Goal: Transaction & Acquisition: Book appointment/travel/reservation

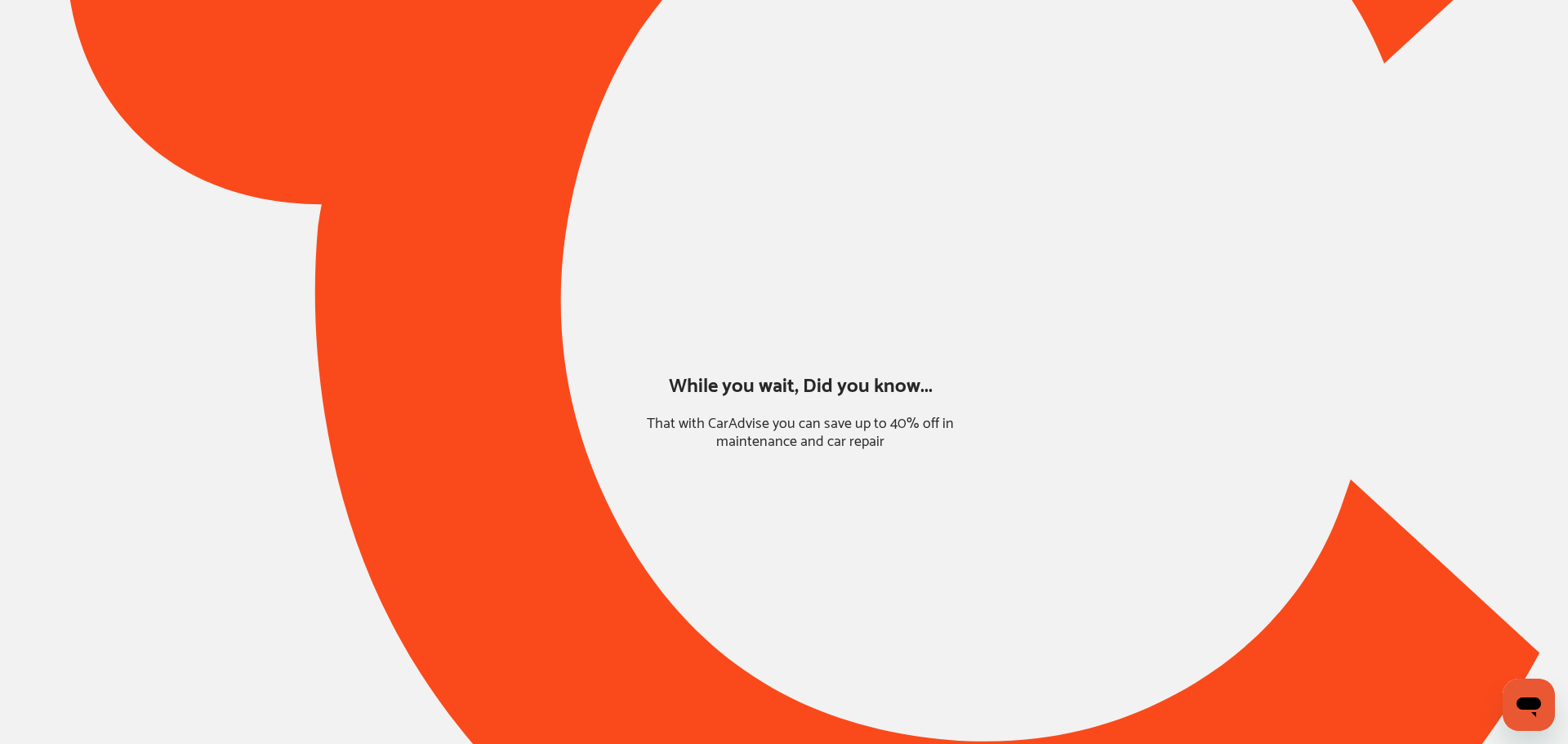
type input "*****"
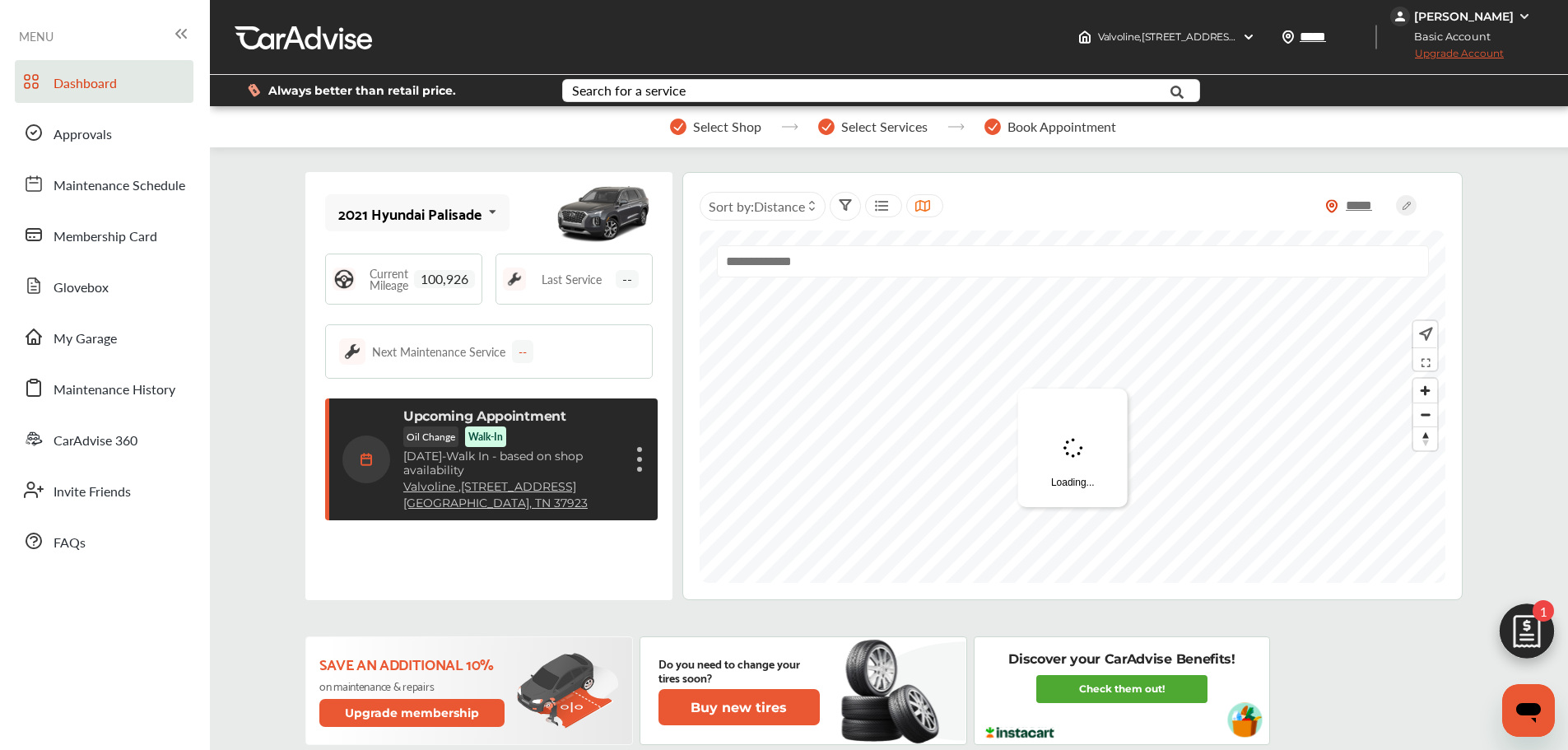
scroll to position [261, 0]
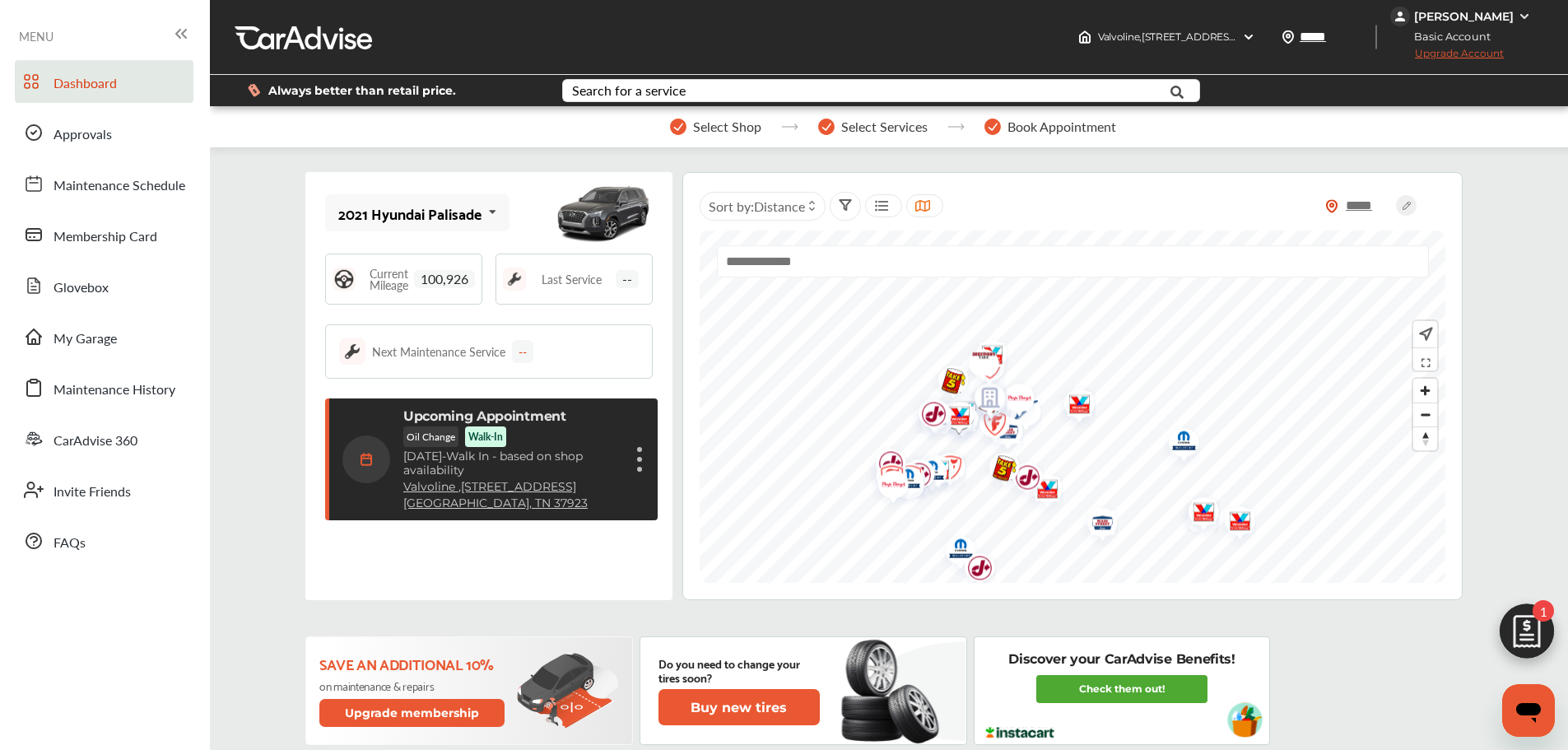
click at [629, 467] on div "Upcoming Appointment Oil Change Walk-In [DATE] - Walk In - based on shop availa…" at bounding box center [494, 459] width 302 height 102
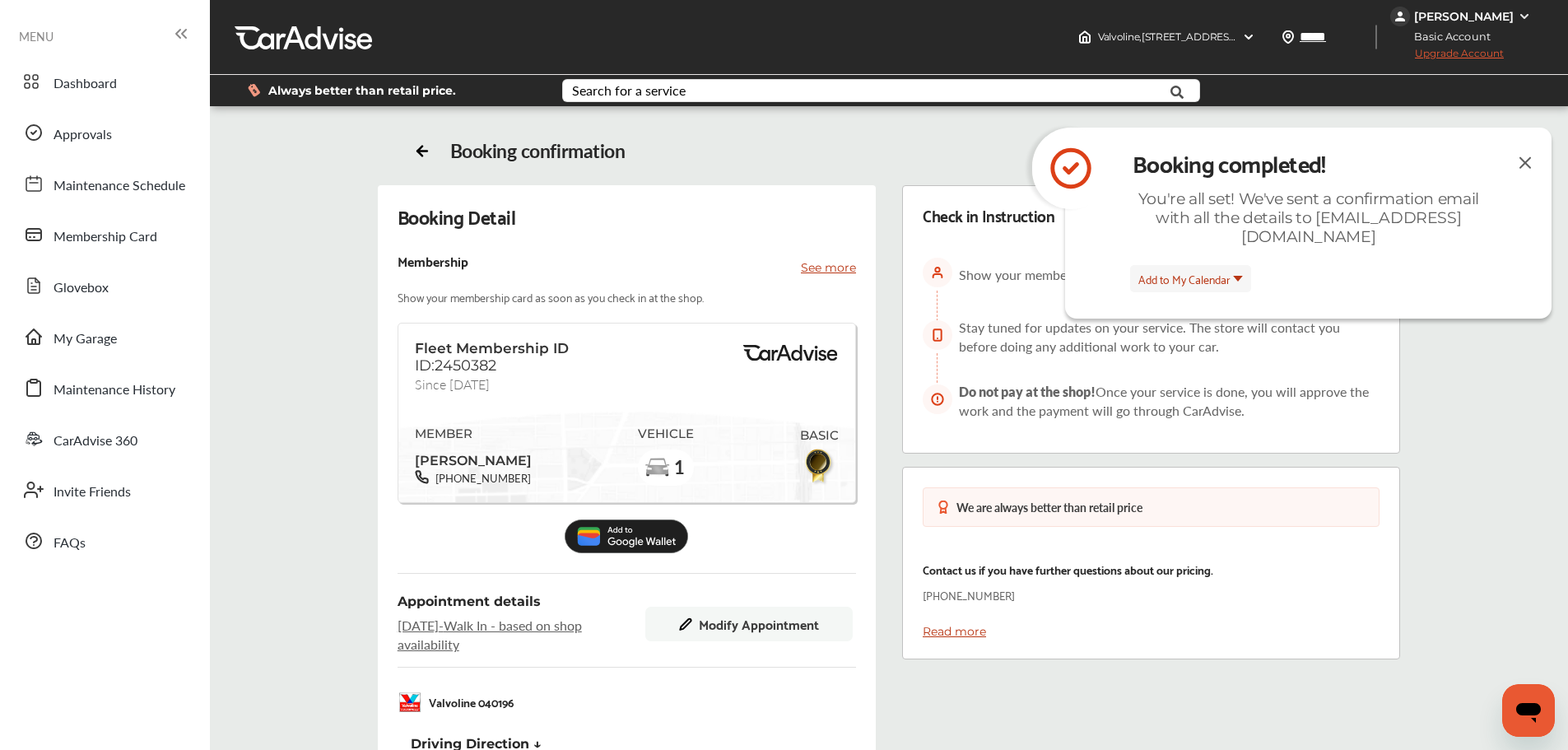
click at [725, 619] on span "Modify Appointment" at bounding box center [758, 623] width 120 height 15
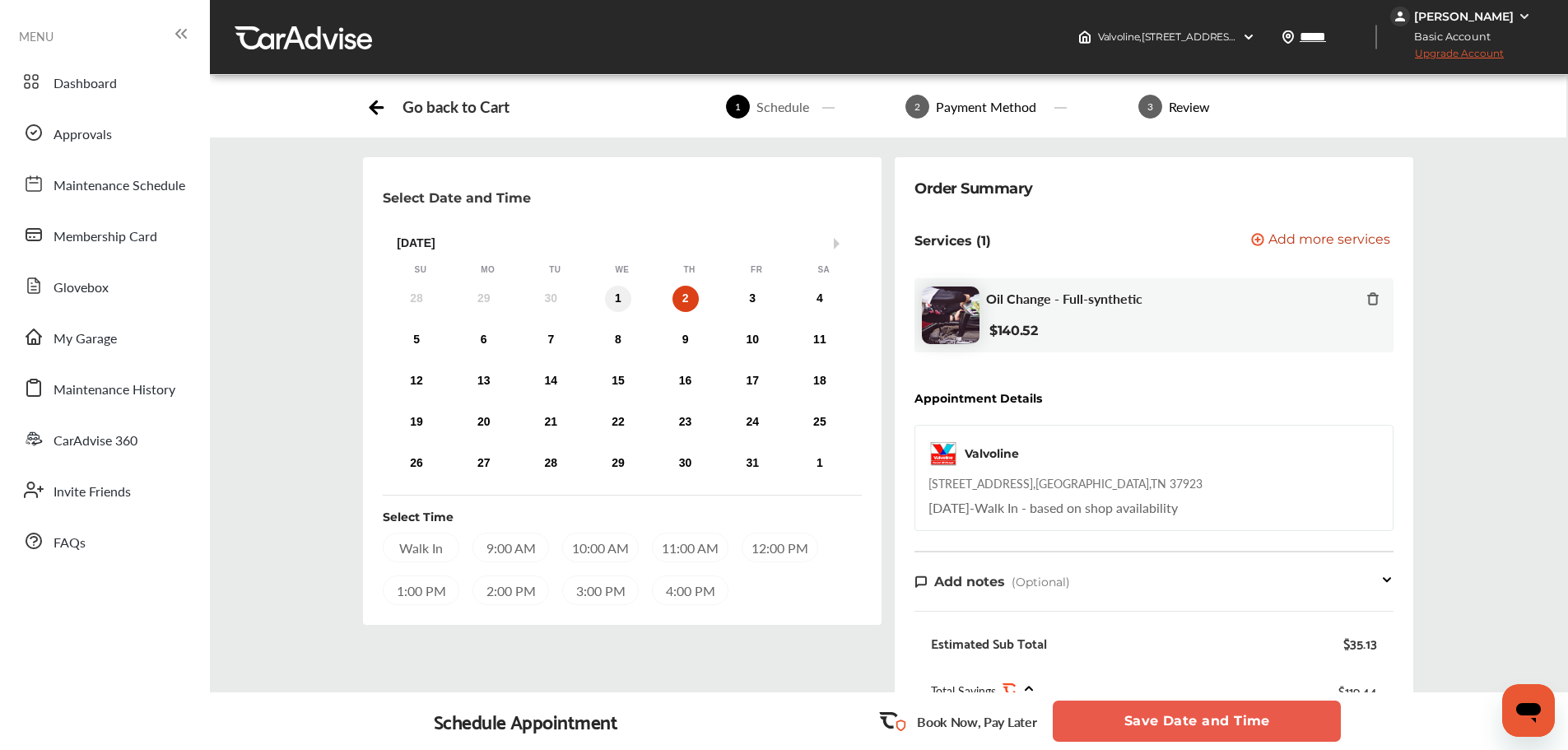
click at [614, 300] on div "1" at bounding box center [618, 298] width 27 height 27
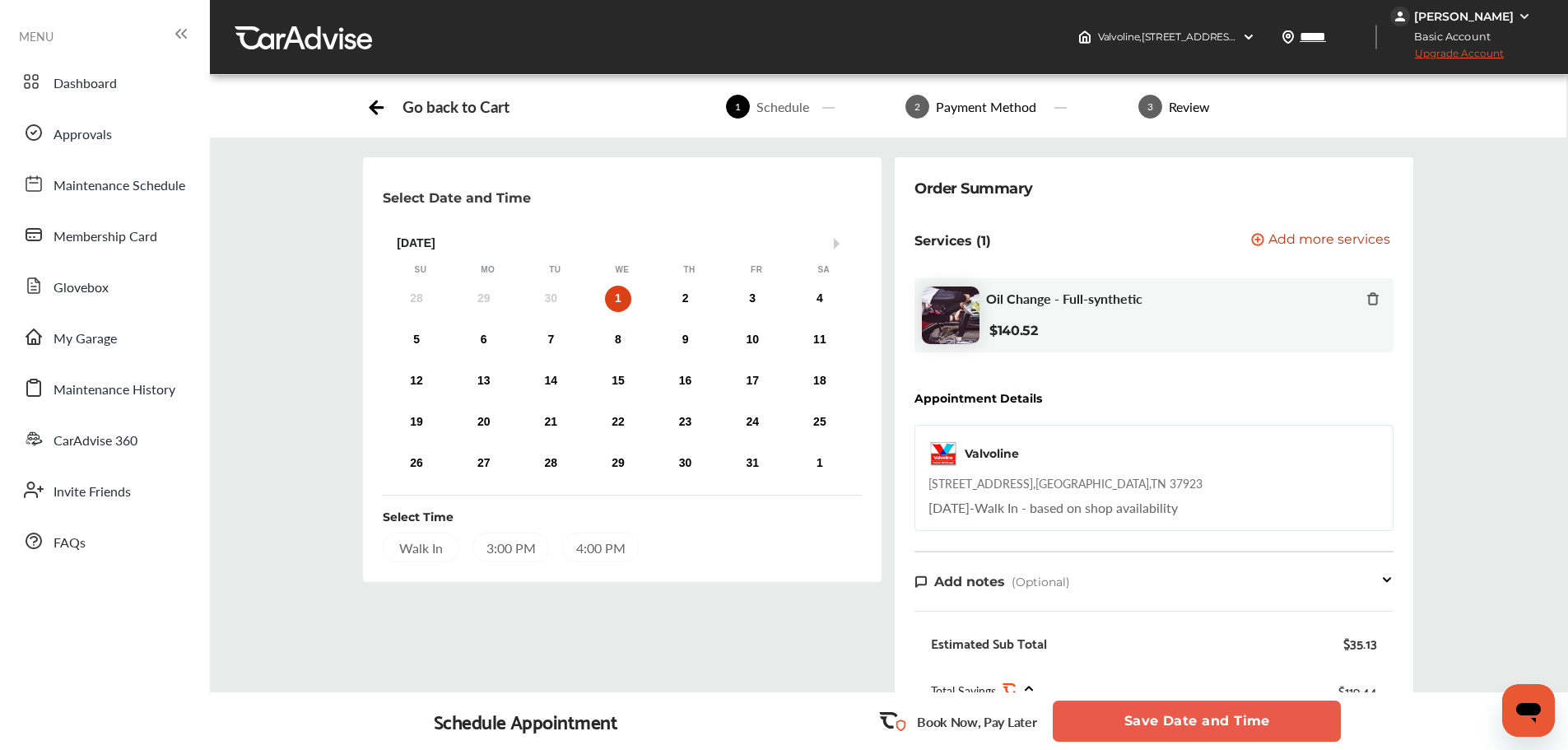
click at [428, 548] on div "Walk In" at bounding box center [421, 547] width 76 height 30
click at [1246, 729] on button "Save Date and Time" at bounding box center [1196, 721] width 288 height 41
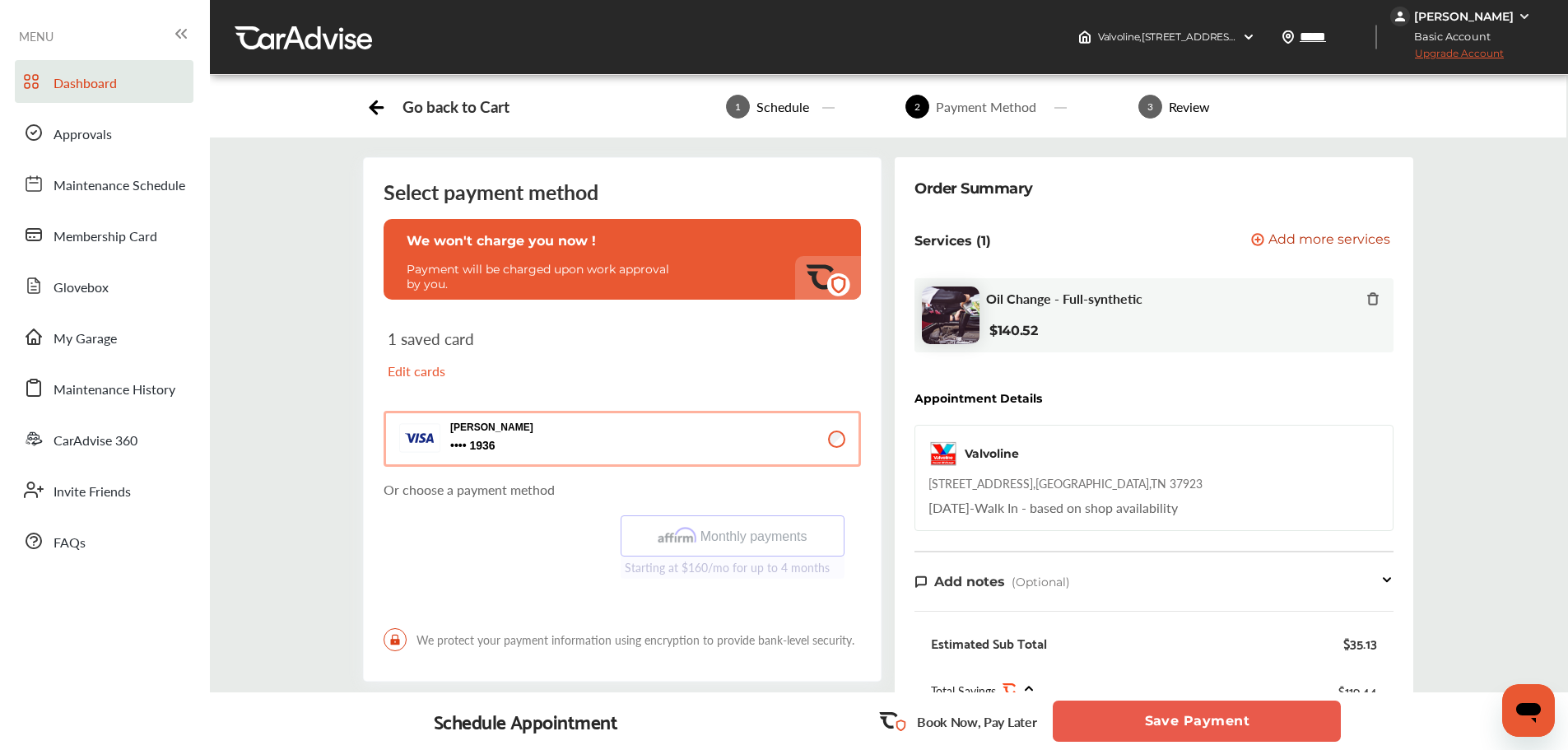
click at [75, 84] on span "Dashboard" at bounding box center [85, 83] width 63 height 21
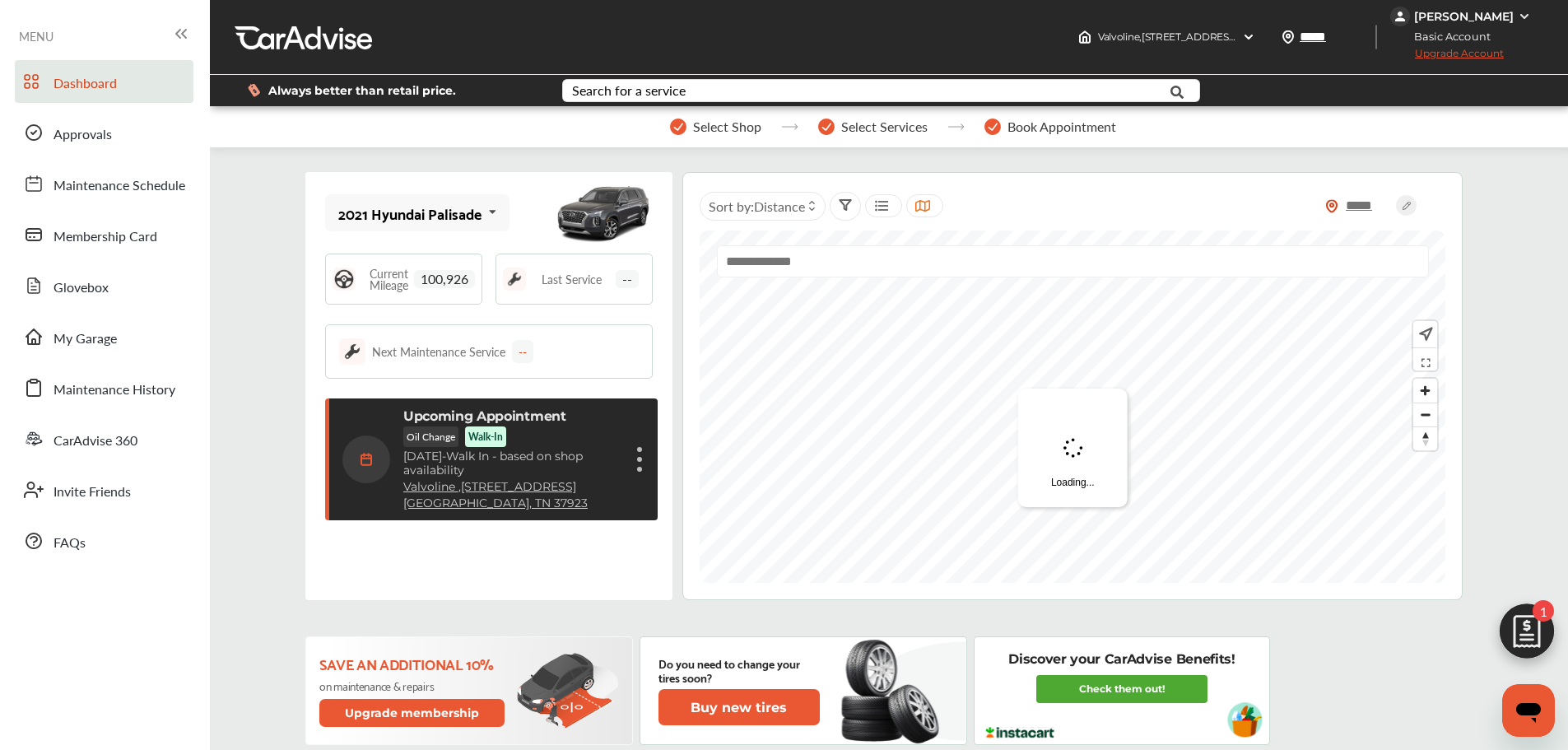
scroll to position [261, 0]
click at [644, 458] on div "Upcoming Appointment Oil Change Walk-In Thursday, Oct 2 - Walk In - based on sh…" at bounding box center [491, 459] width 332 height 122
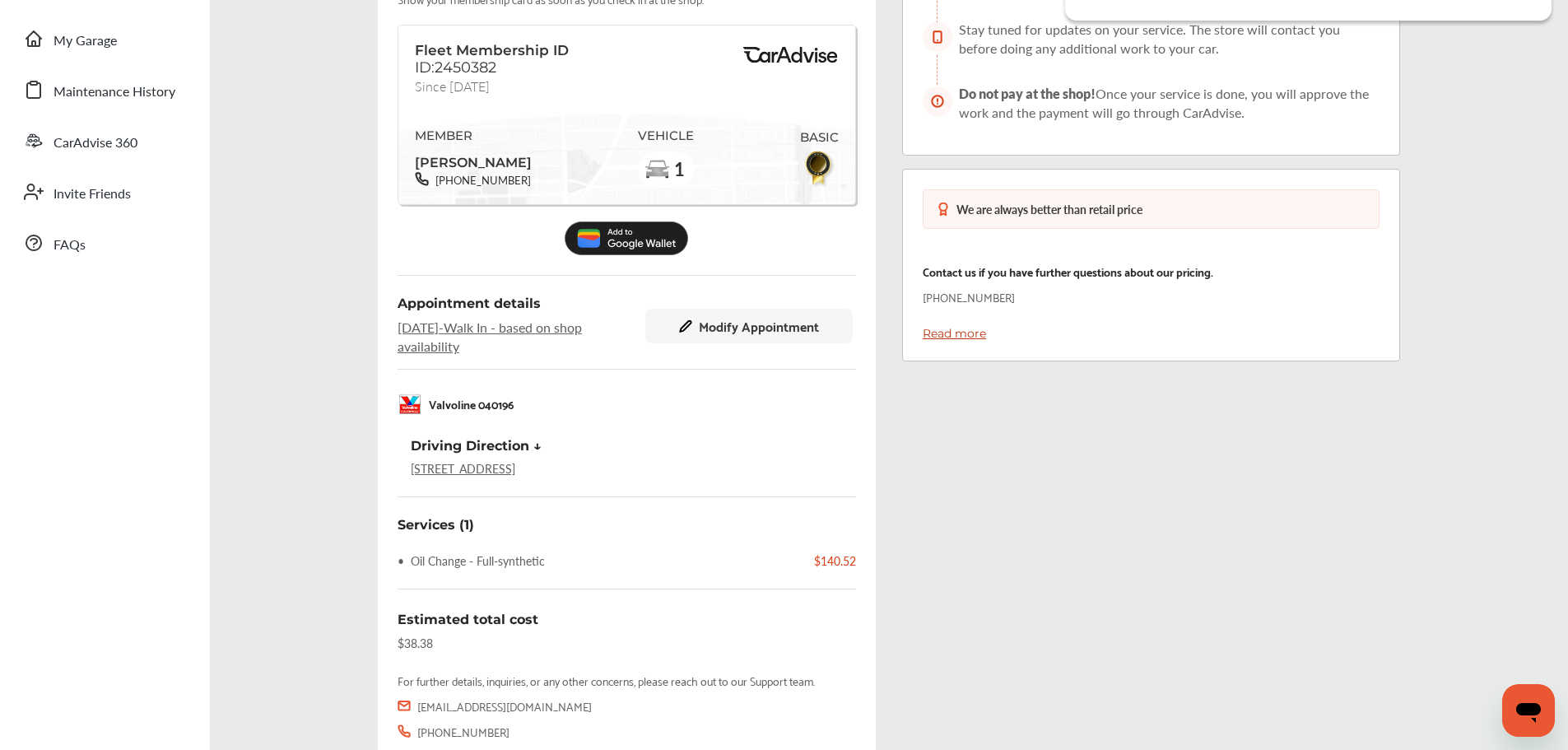
scroll to position [411, 0]
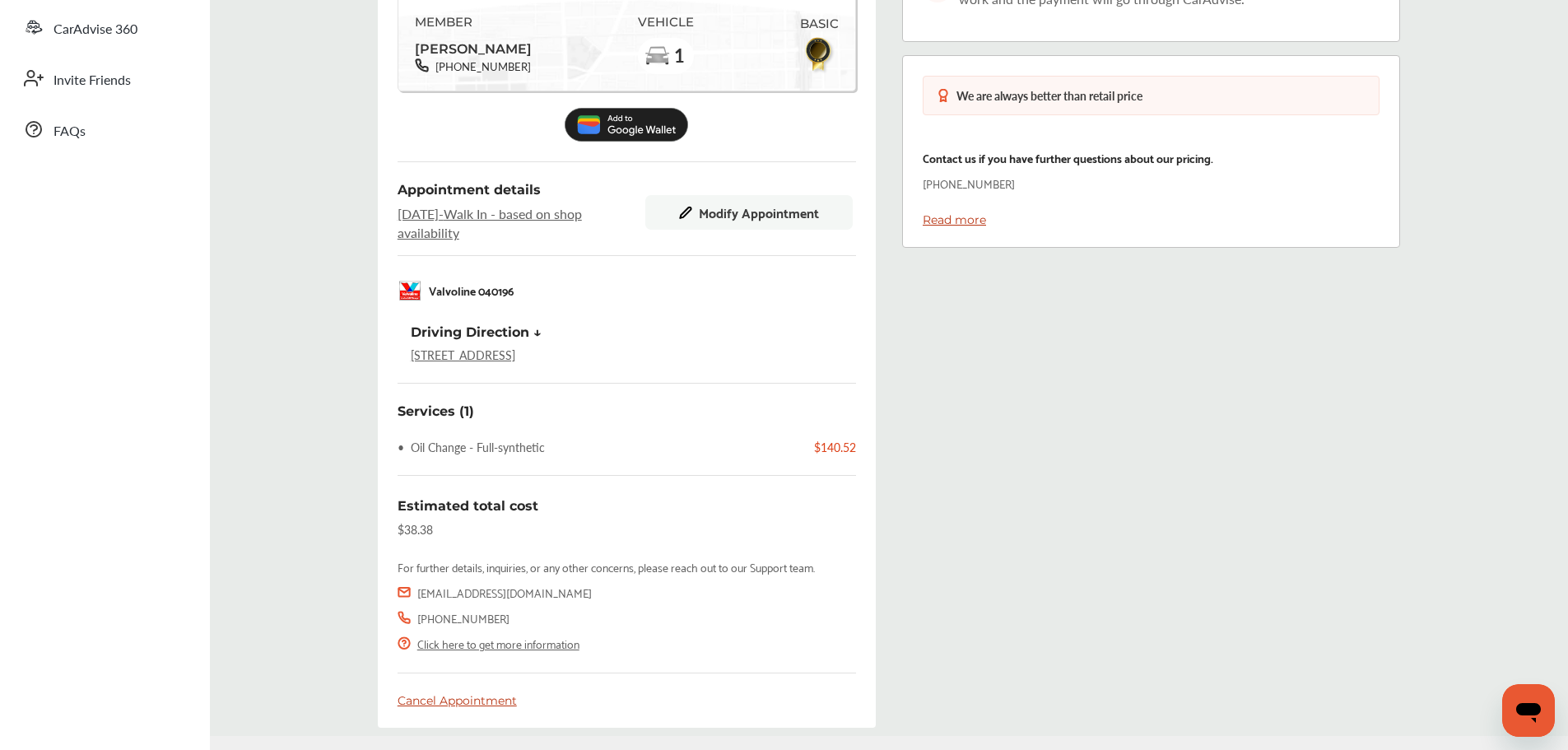
drag, startPoint x: 613, startPoint y: 354, endPoint x: 381, endPoint y: 361, distance: 232.1
click at [398, 361] on div "Valvoline Driving Direction ↓ 816 merchant drive knoxville, TN 37923" at bounding box center [626, 343] width 458 height 39
copy link "[STREET_ADDRESS]"
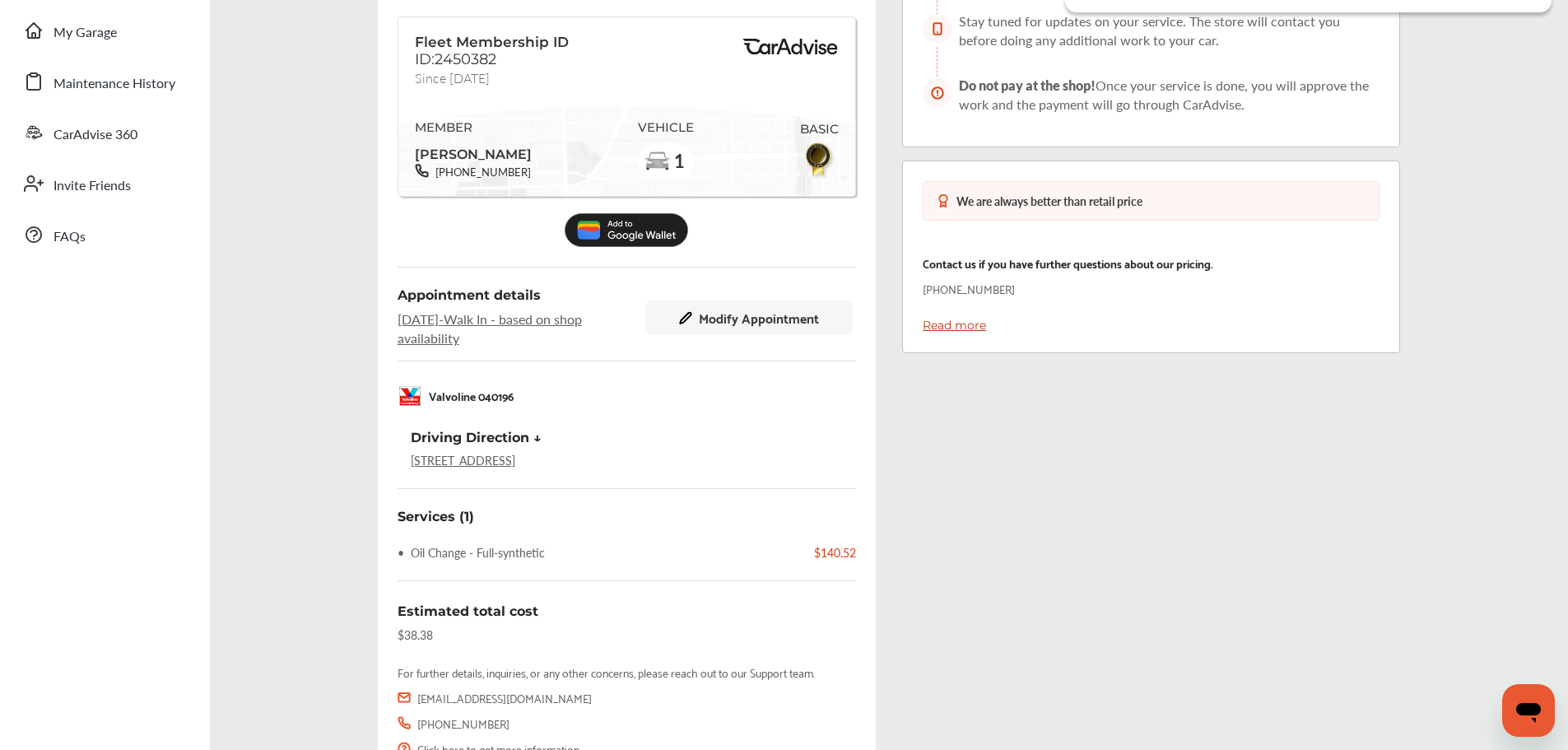
scroll to position [459, 0]
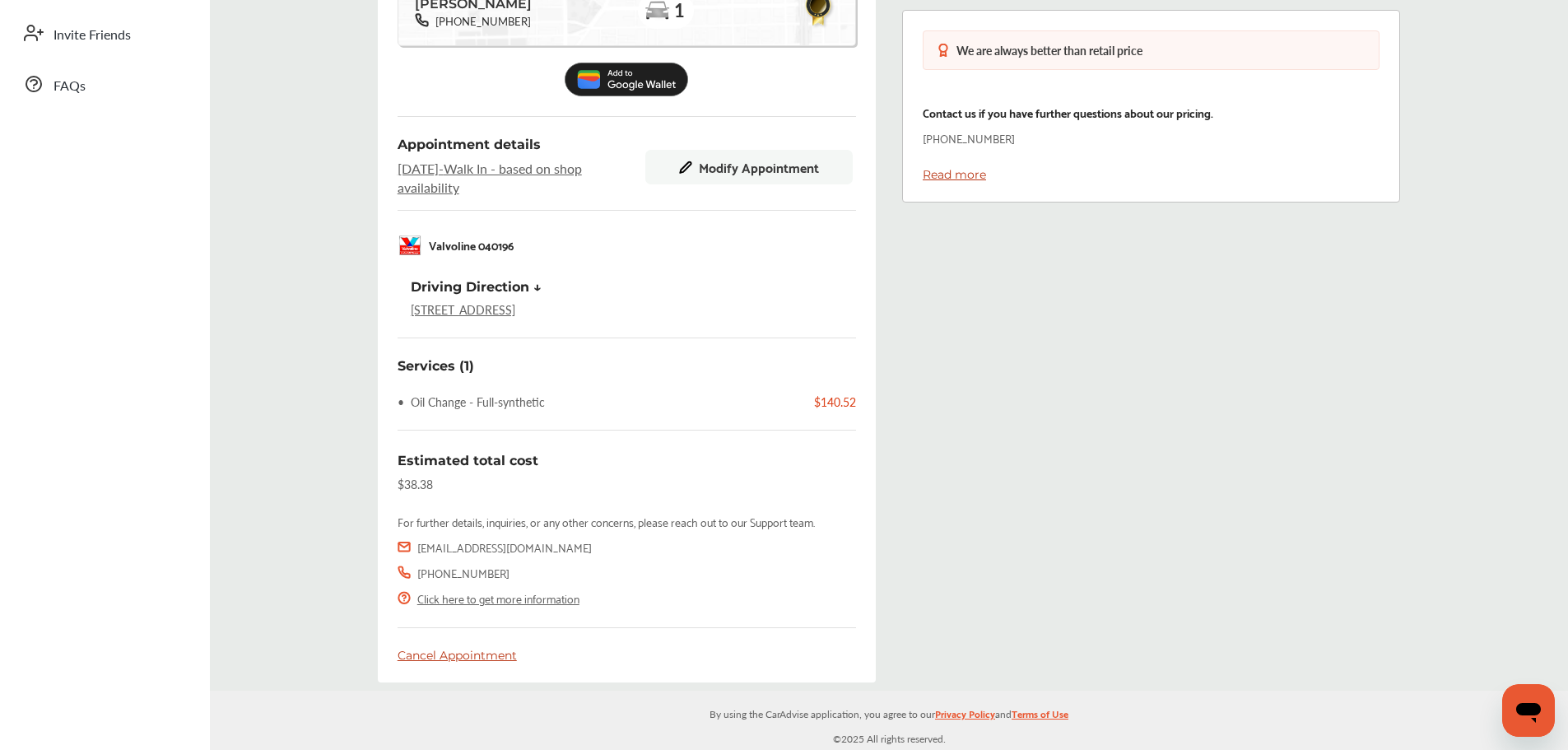
click at [420, 641] on div "Services (1) • Oil Change - Full-synthetic $140.52 Estimated total cost $38.38 …" at bounding box center [626, 510] width 458 height 304
click at [422, 657] on div "Cancel Appointment" at bounding box center [626, 655] width 458 height 15
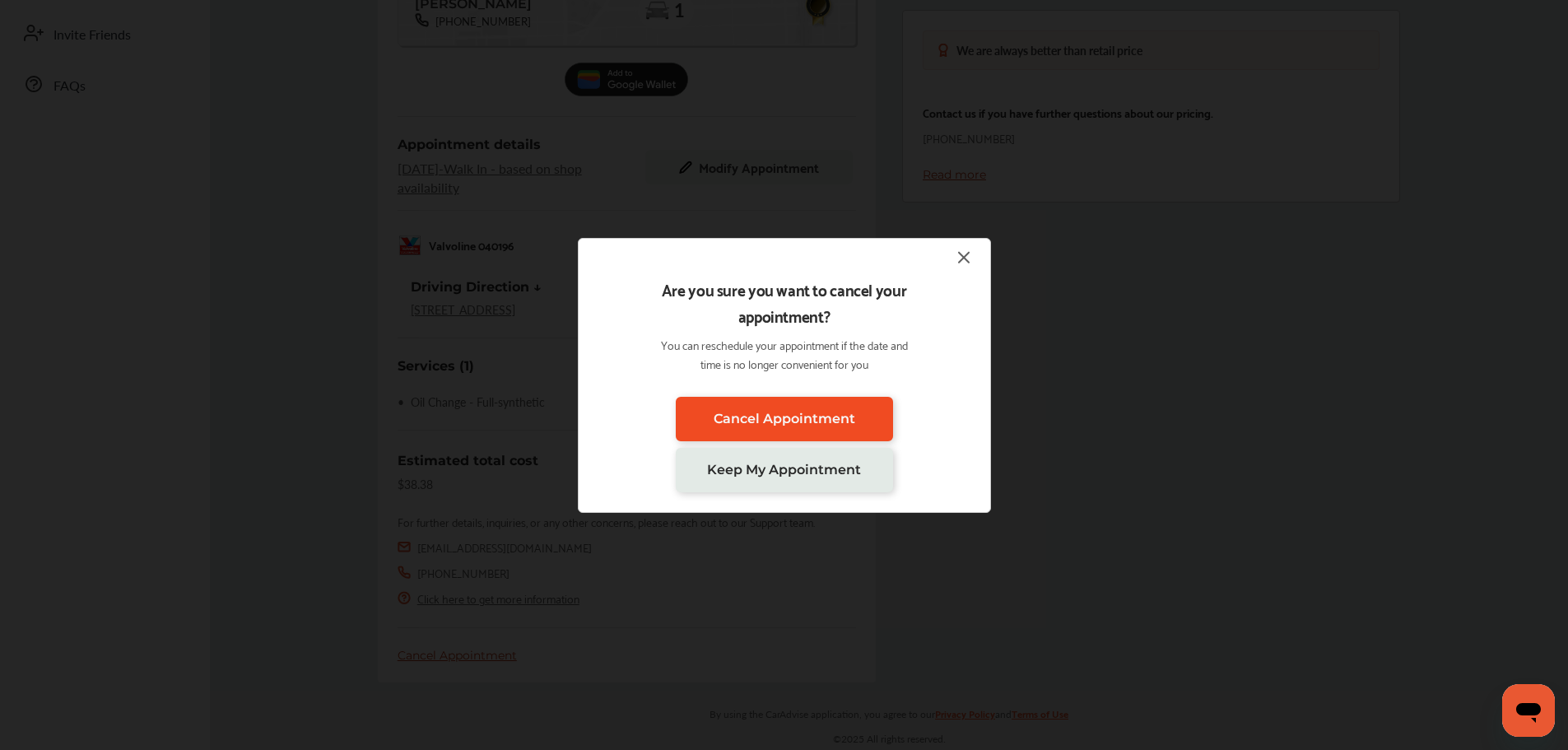
click at [806, 434] on link "Cancel Appointment" at bounding box center [785, 419] width 218 height 45
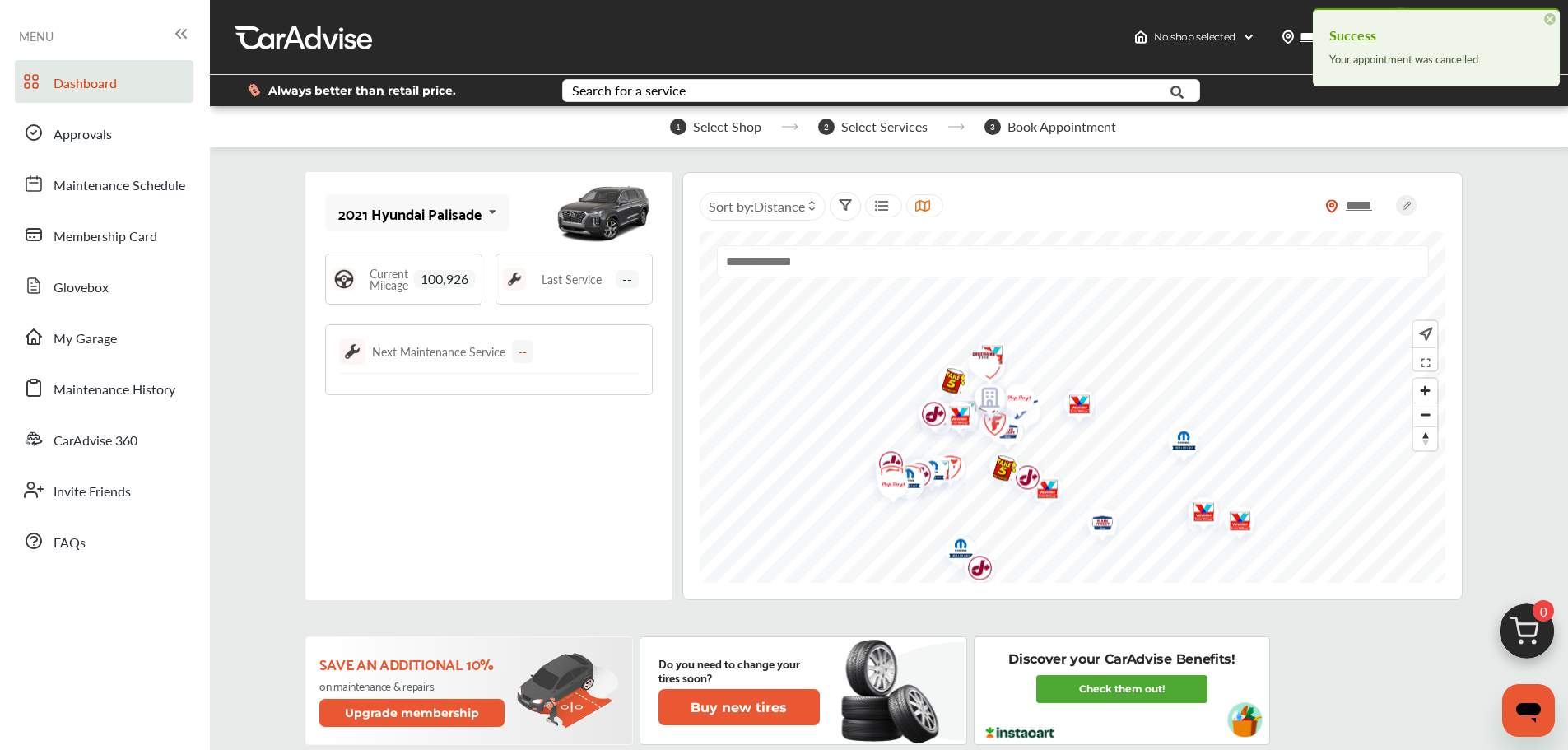
click at [1517, 636] on img at bounding box center [1527, 635] width 79 height 79
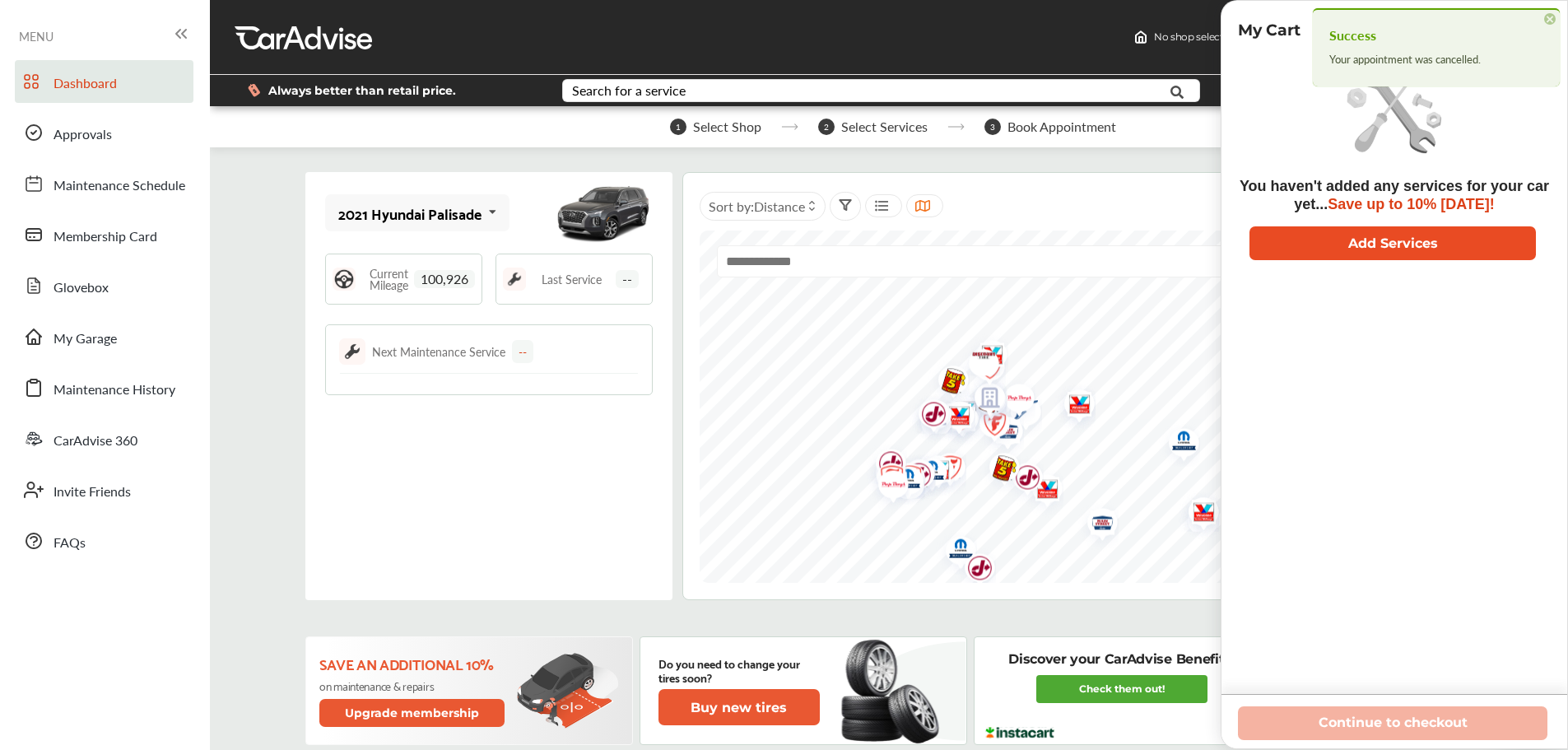
click at [1378, 242] on button "Add Services" at bounding box center [1392, 243] width 286 height 33
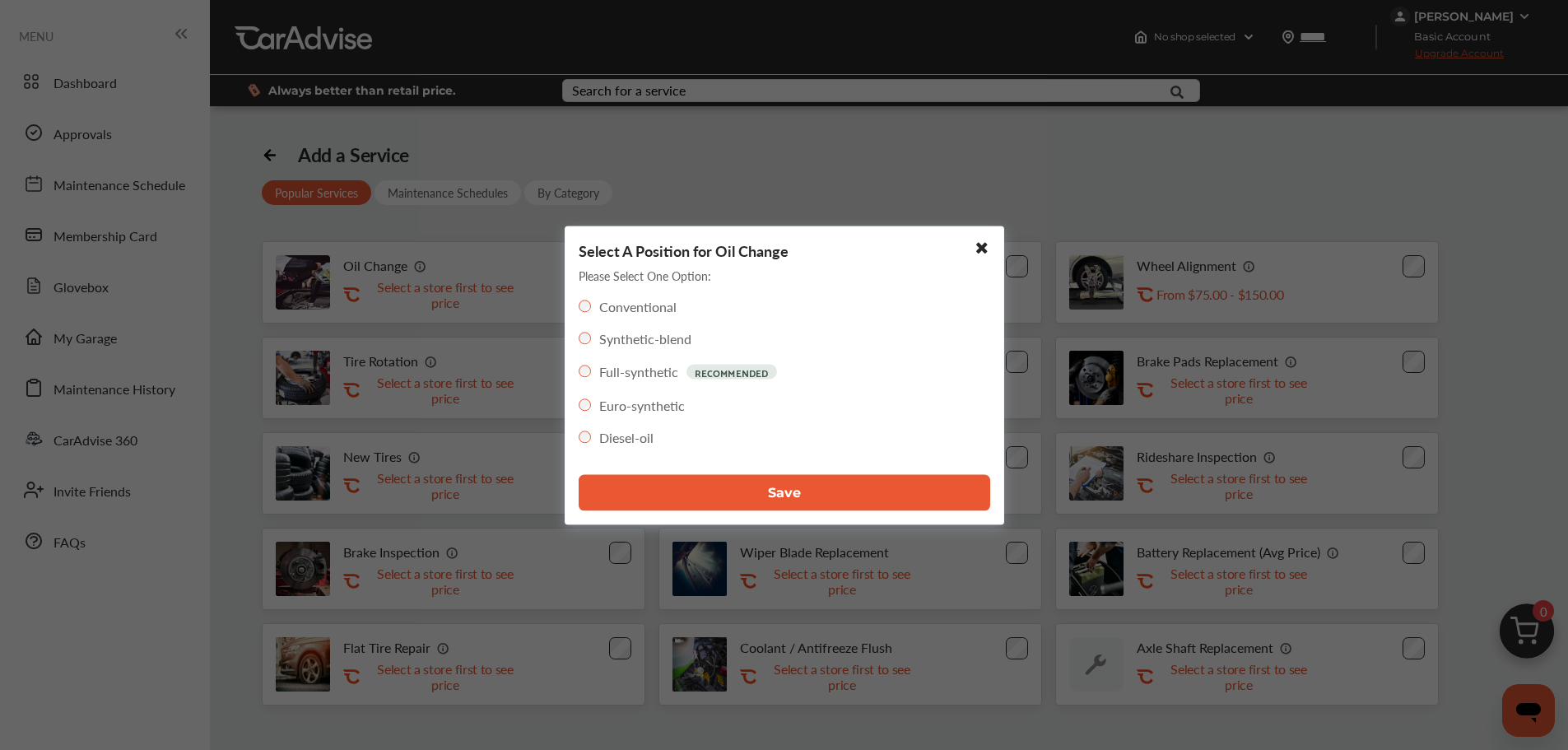
click at [666, 474] on button "Save" at bounding box center [784, 492] width 411 height 36
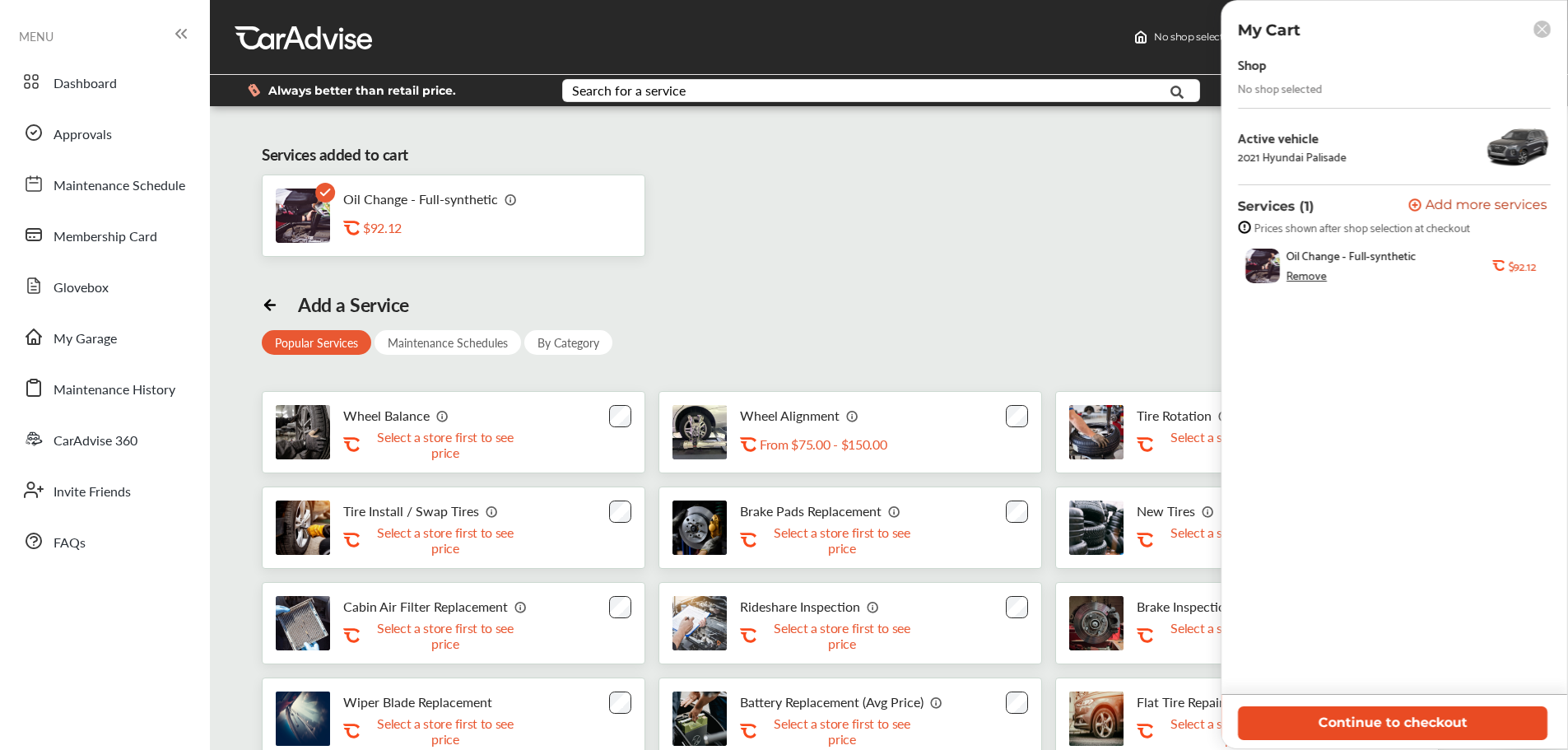
click at [1463, 721] on button "Continue to checkout" at bounding box center [1392, 723] width 309 height 33
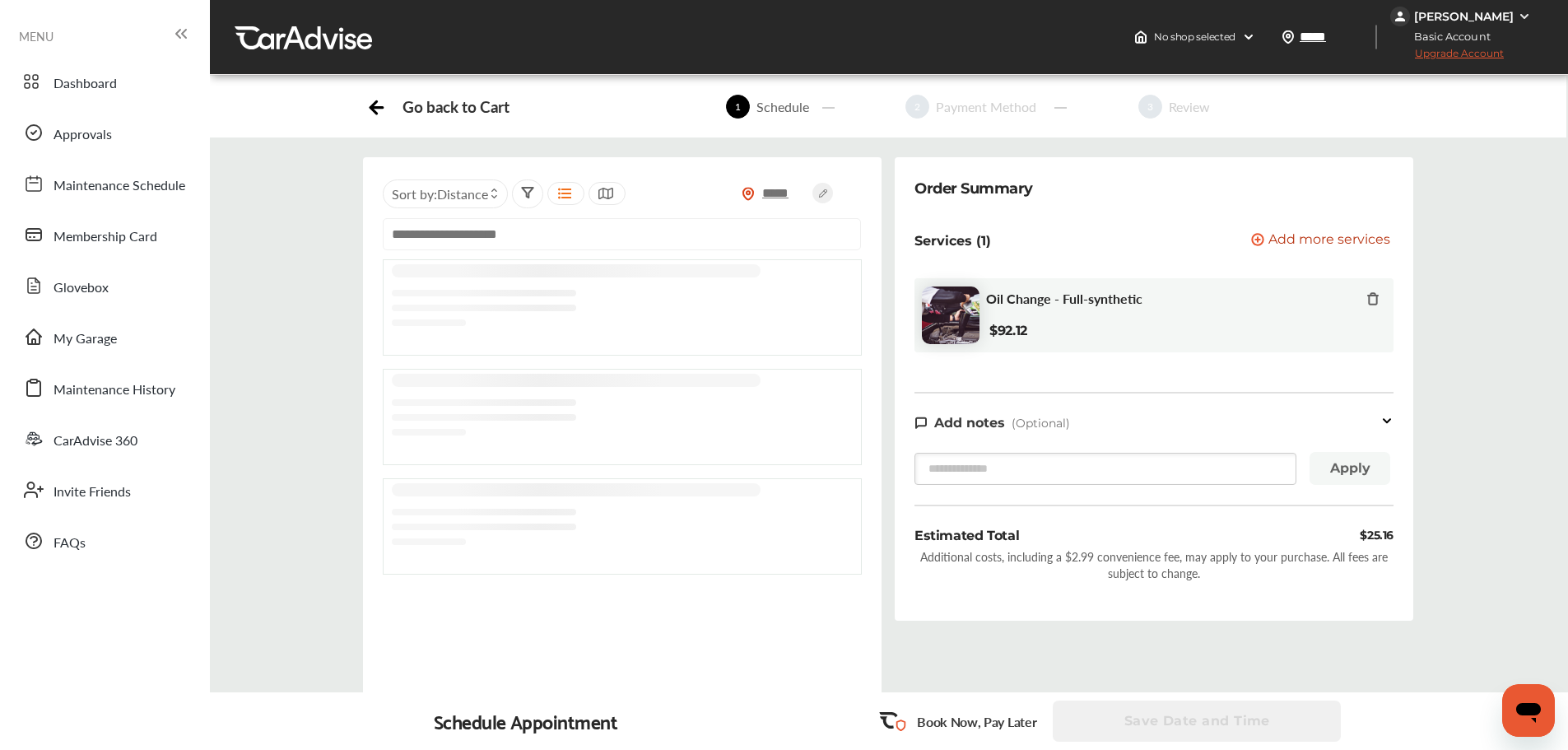
click at [643, 224] on input "text" at bounding box center [622, 234] width 478 height 32
paste input "**********"
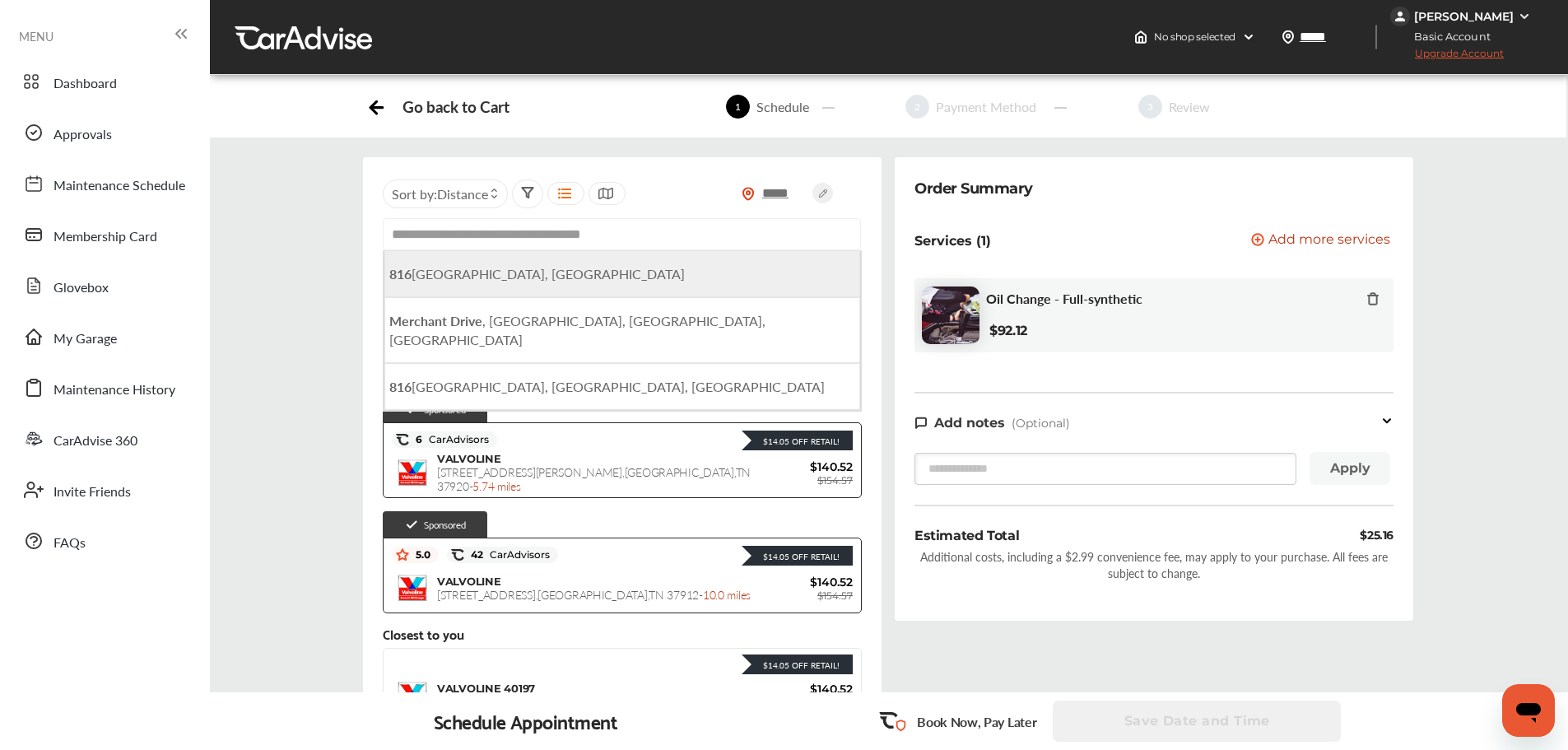
click at [625, 272] on li "816 Merchant Drive, Knoxville, TN, USA" at bounding box center [622, 273] width 476 height 47
type input "**********"
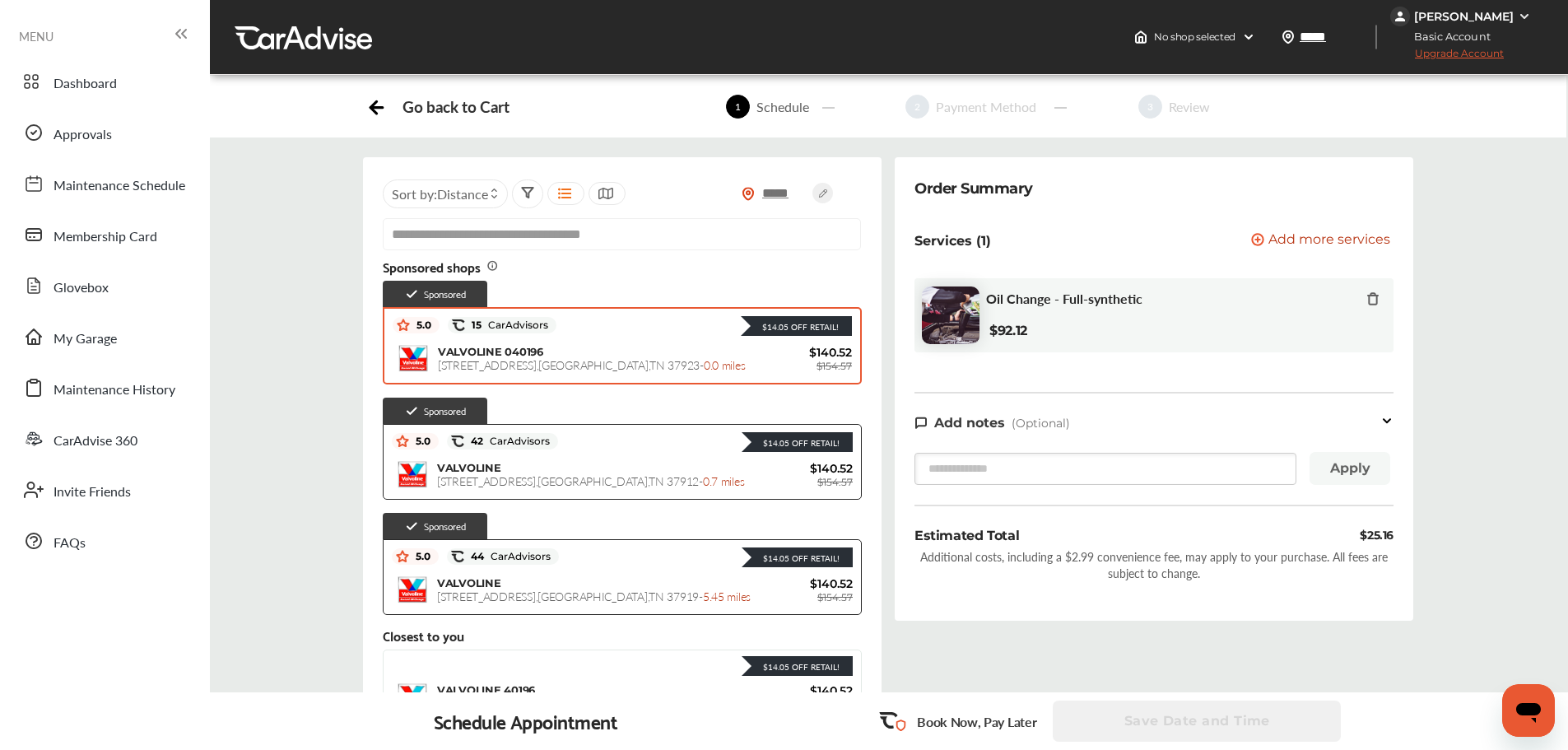
click at [502, 351] on span "VALVOLINE 040196" at bounding box center [490, 351] width 105 height 13
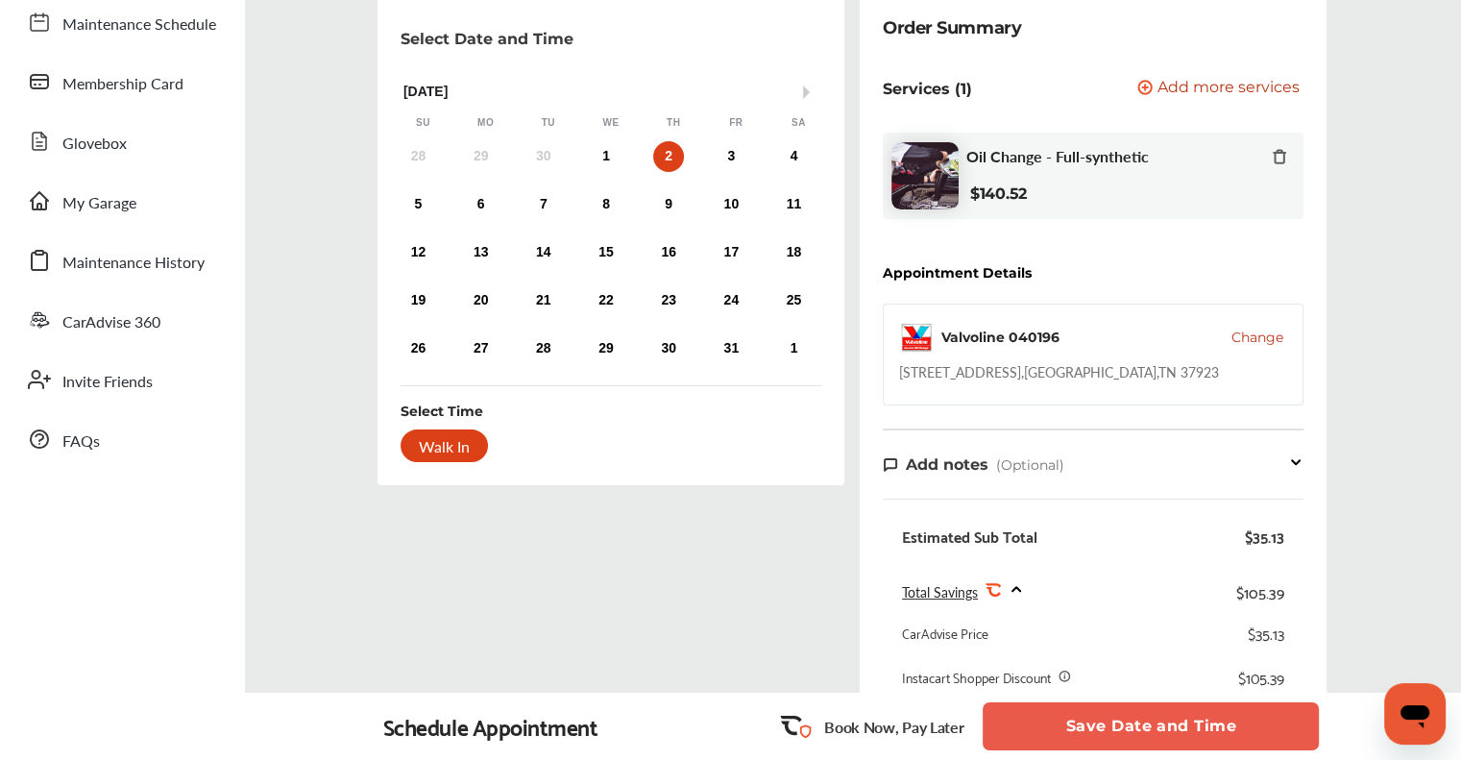
scroll to position [651, 0]
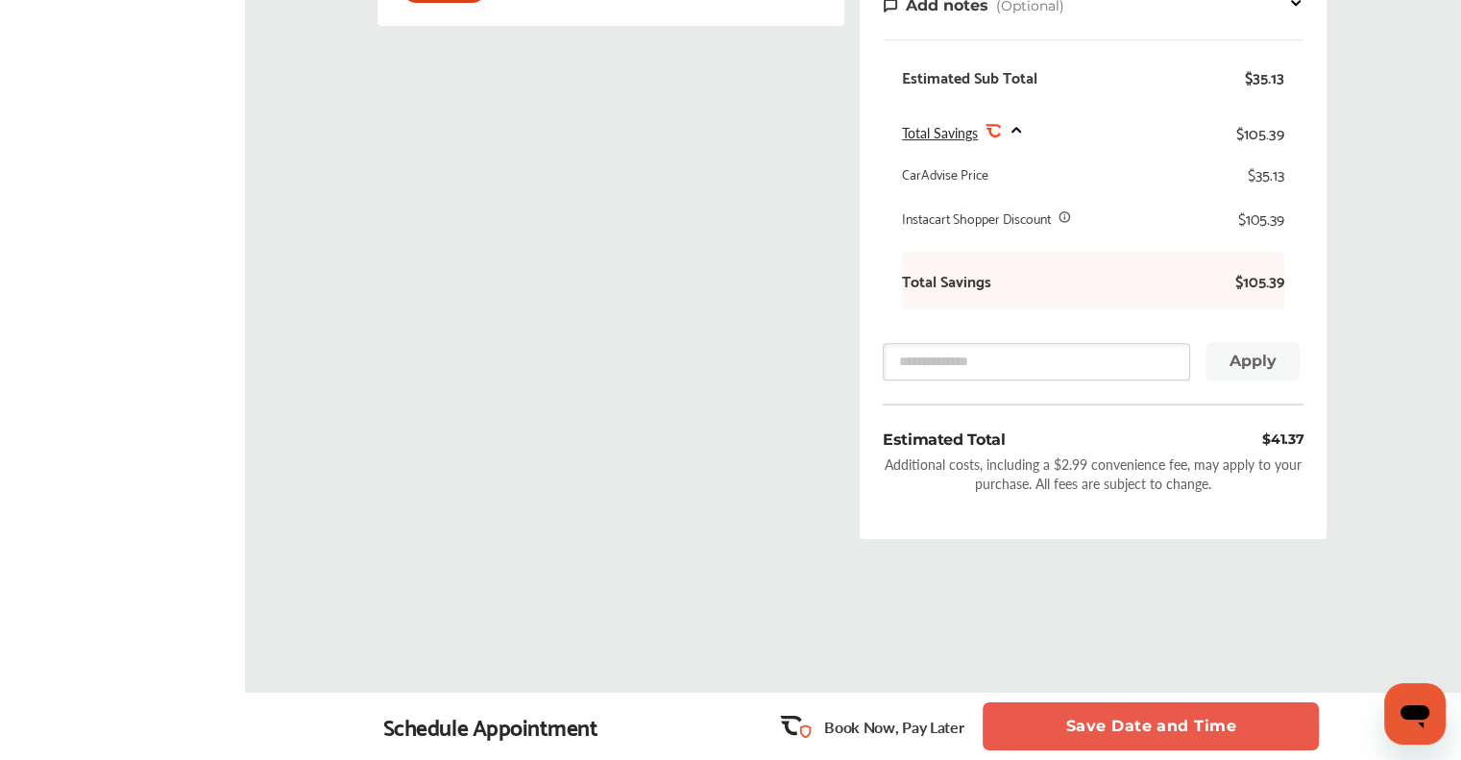
click at [1163, 711] on button "Save Date and Time" at bounding box center [1151, 726] width 336 height 48
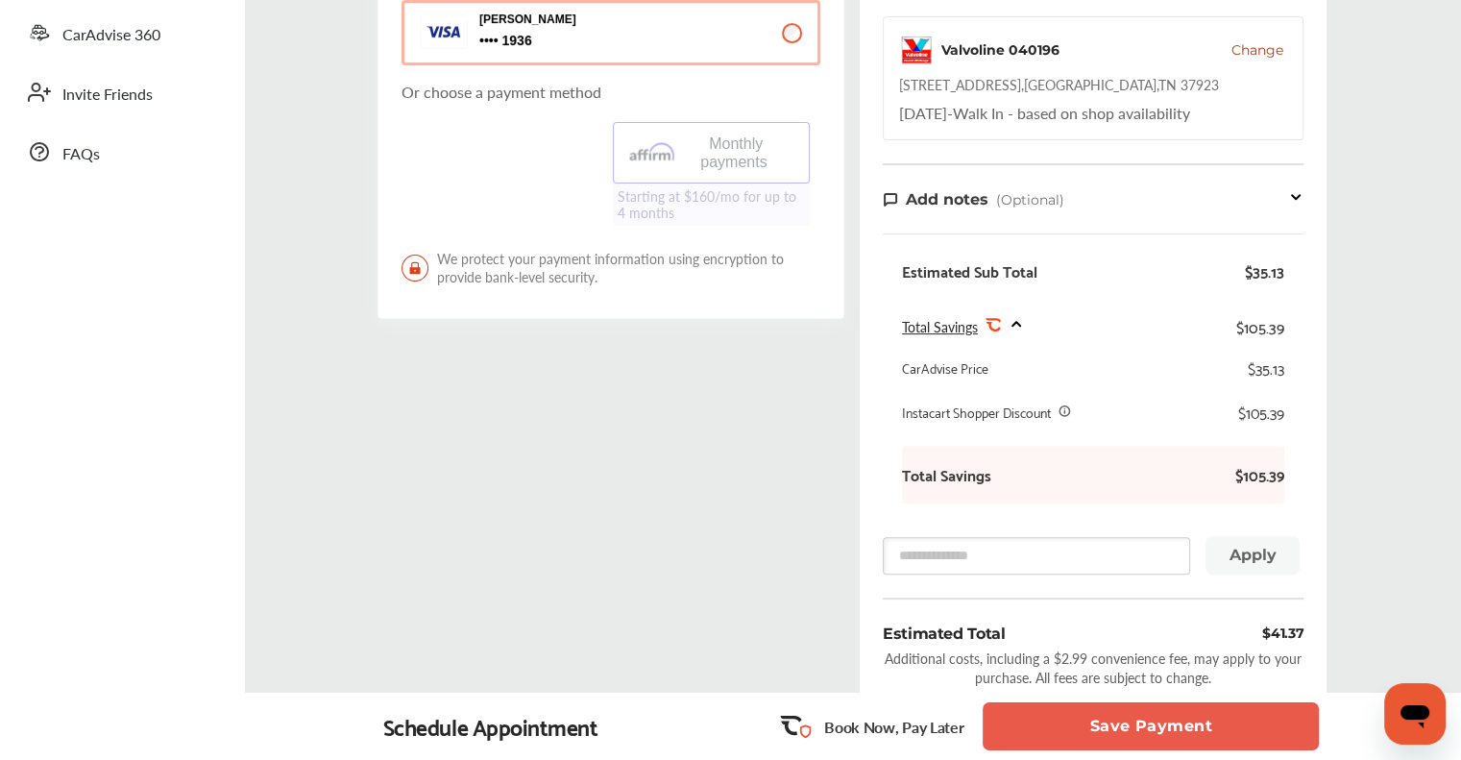
scroll to position [480, 0]
click at [1143, 736] on button "Save Payment" at bounding box center [1151, 726] width 336 height 48
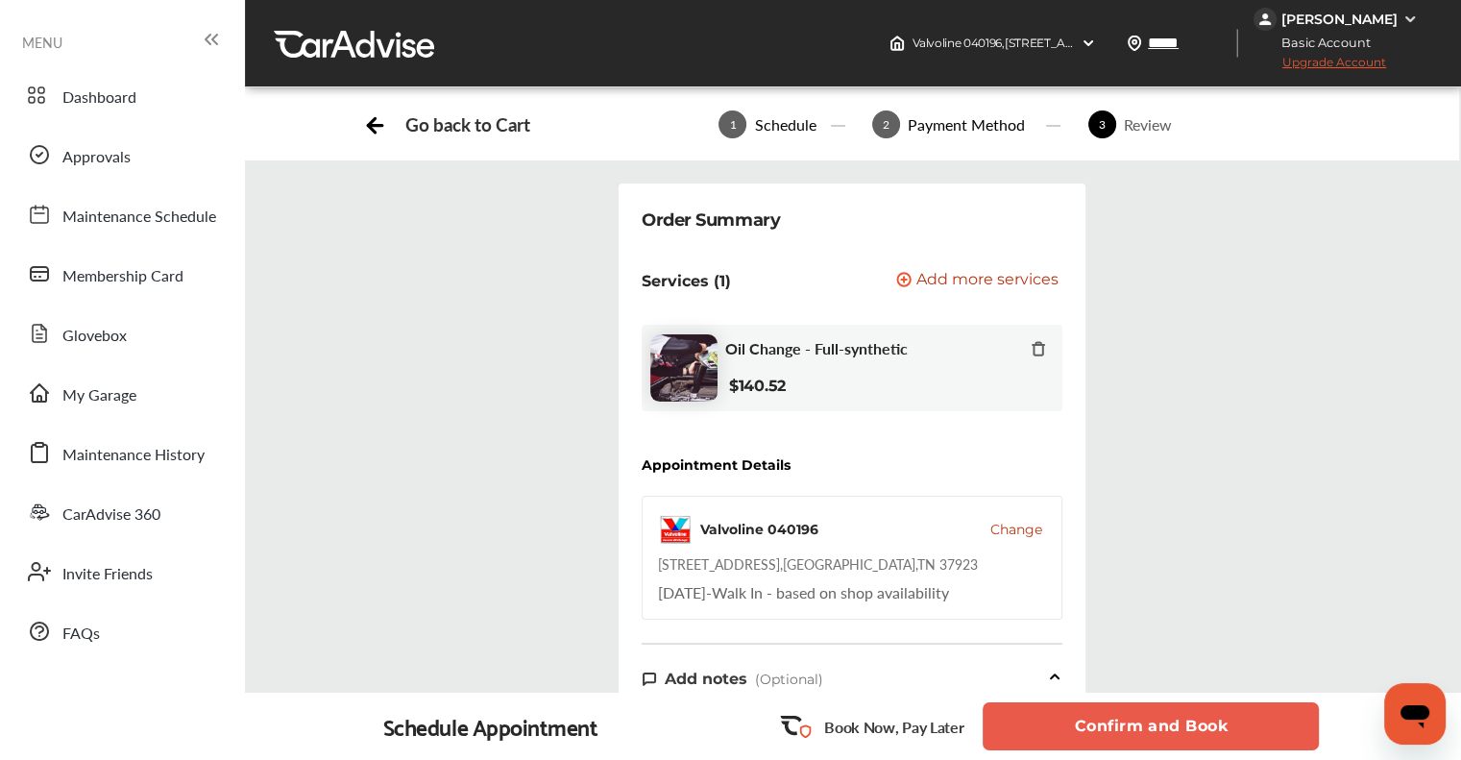
click at [1015, 527] on span "Change" at bounding box center [1016, 529] width 52 height 19
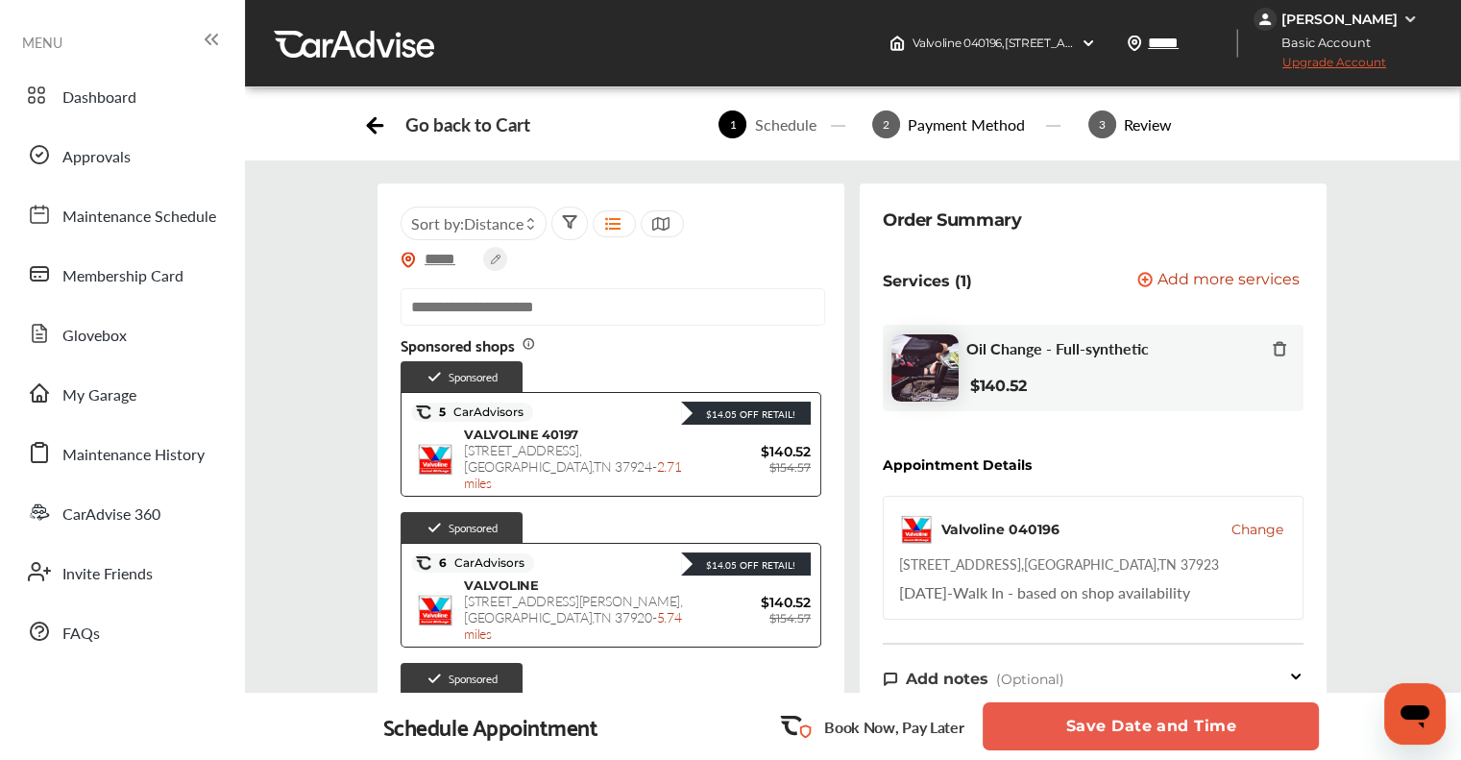
click at [1263, 537] on span "Change" at bounding box center [1257, 529] width 52 height 19
click at [1262, 529] on span "Change" at bounding box center [1257, 529] width 52 height 19
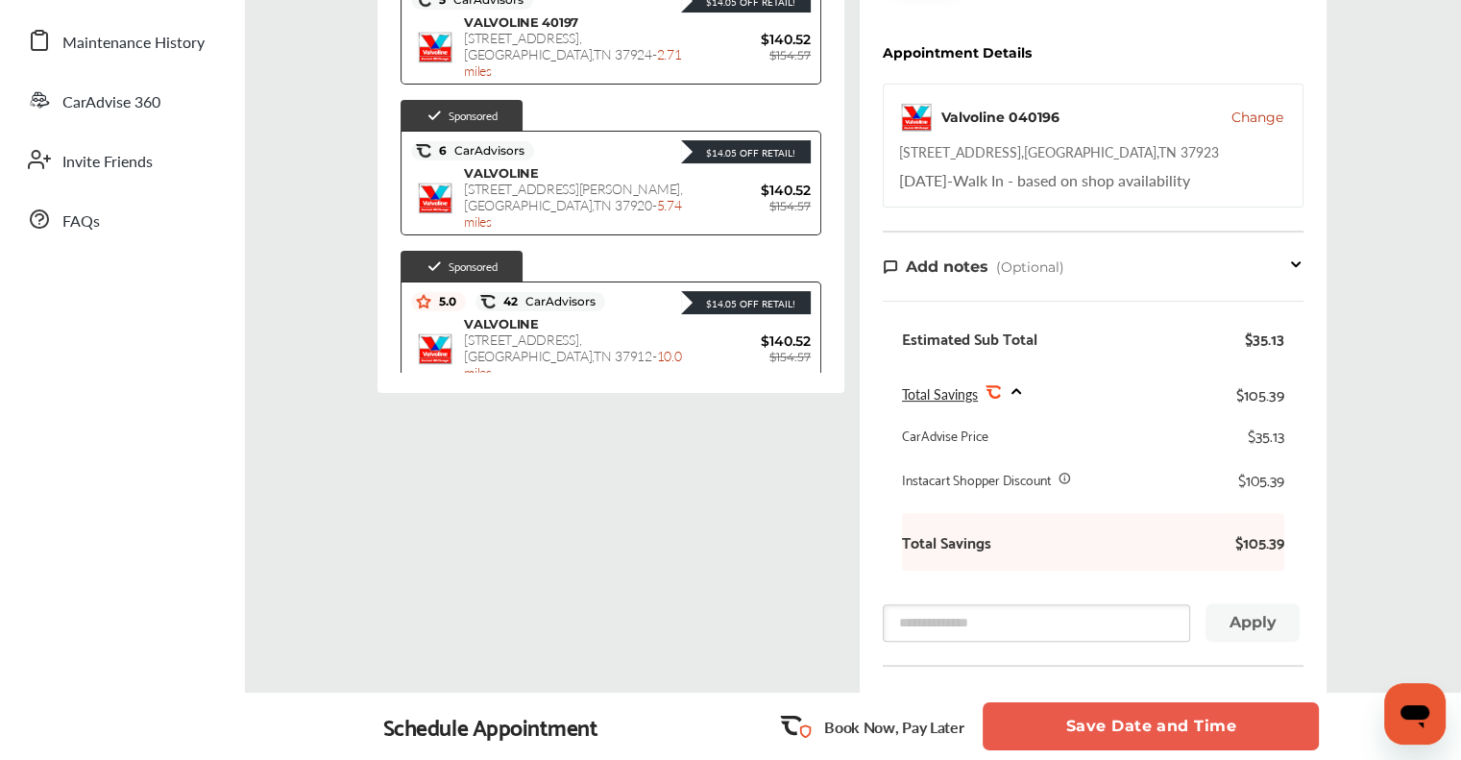
scroll to position [175, 0]
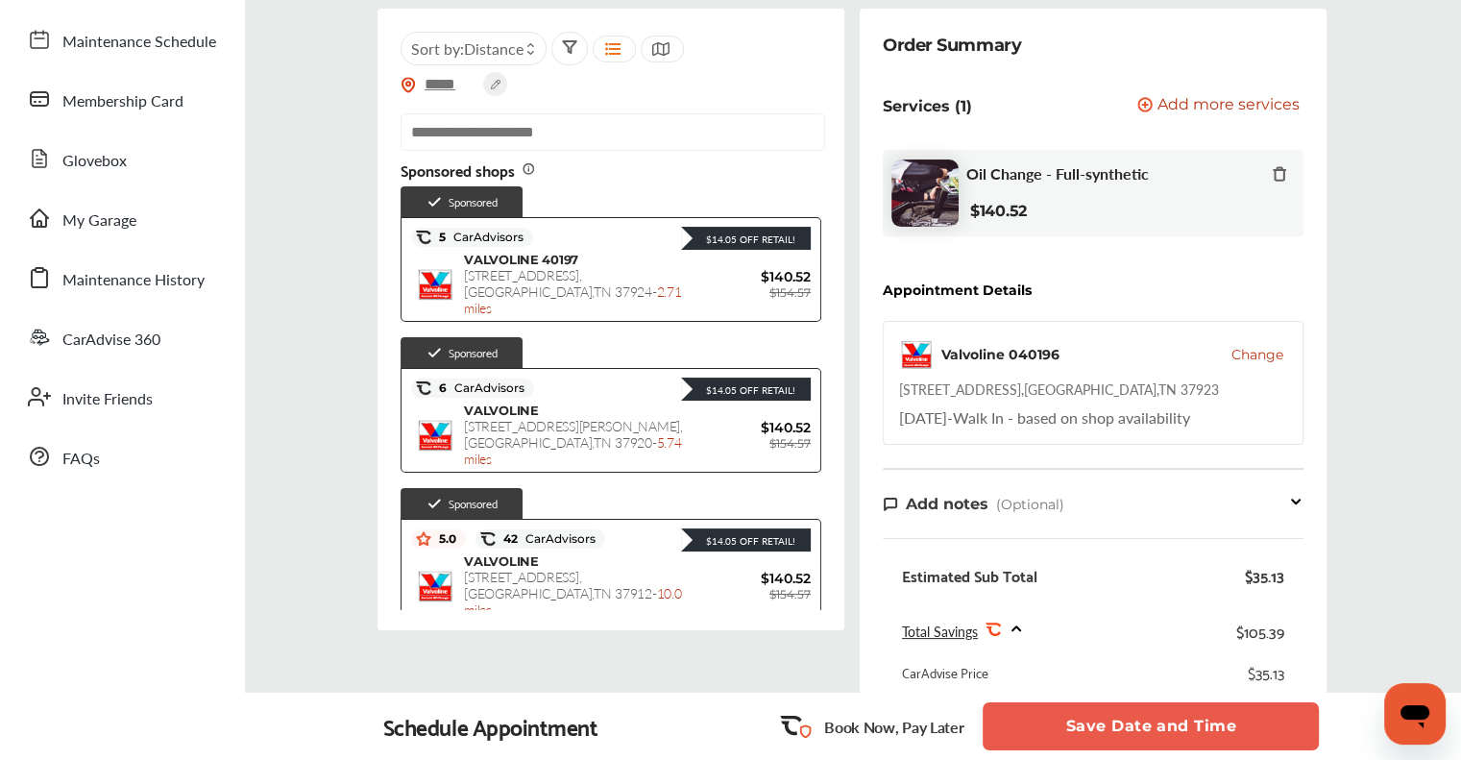
click at [1251, 360] on span "Change" at bounding box center [1257, 354] width 52 height 19
click at [1246, 346] on span "Change" at bounding box center [1257, 354] width 52 height 19
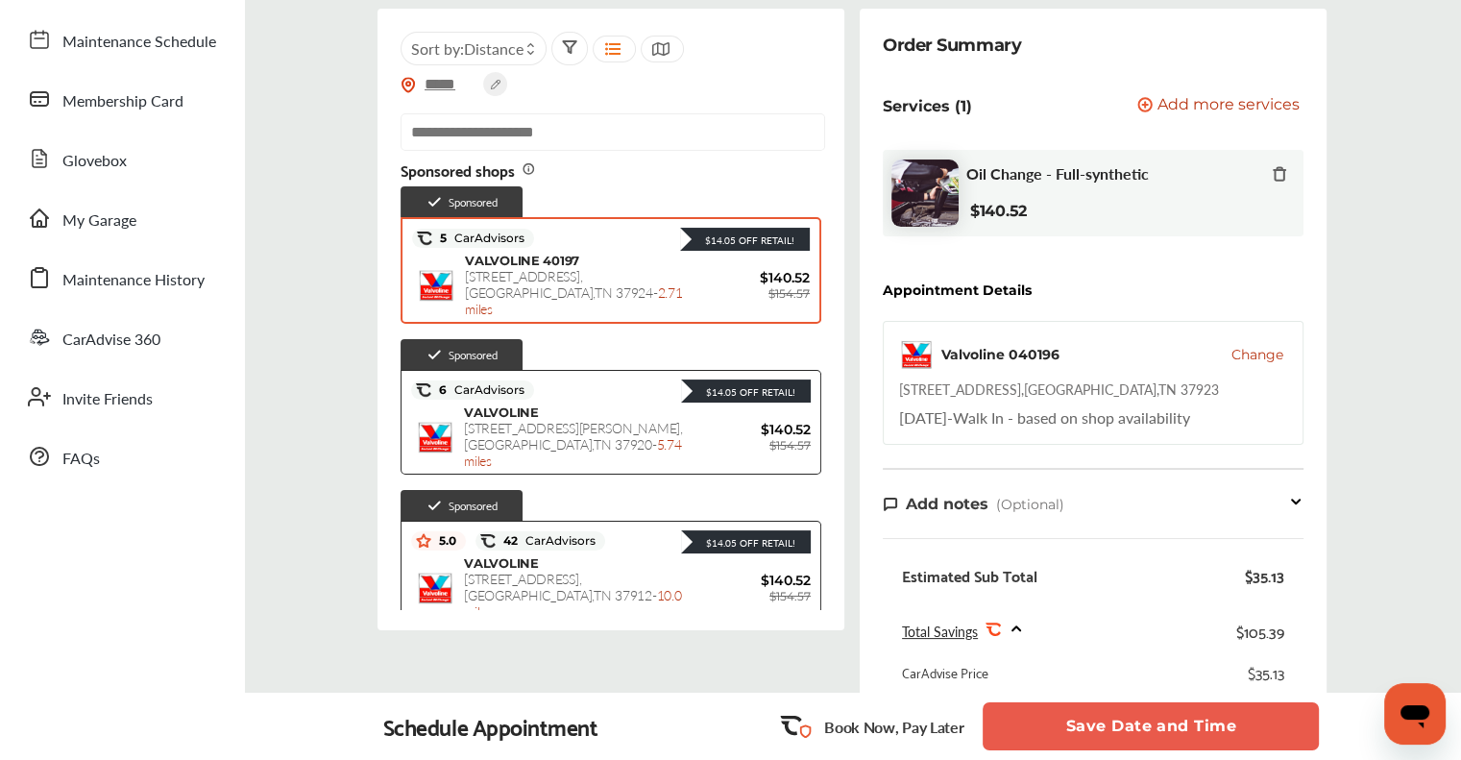
click at [741, 269] on span "$140.52" at bounding box center [751, 277] width 115 height 17
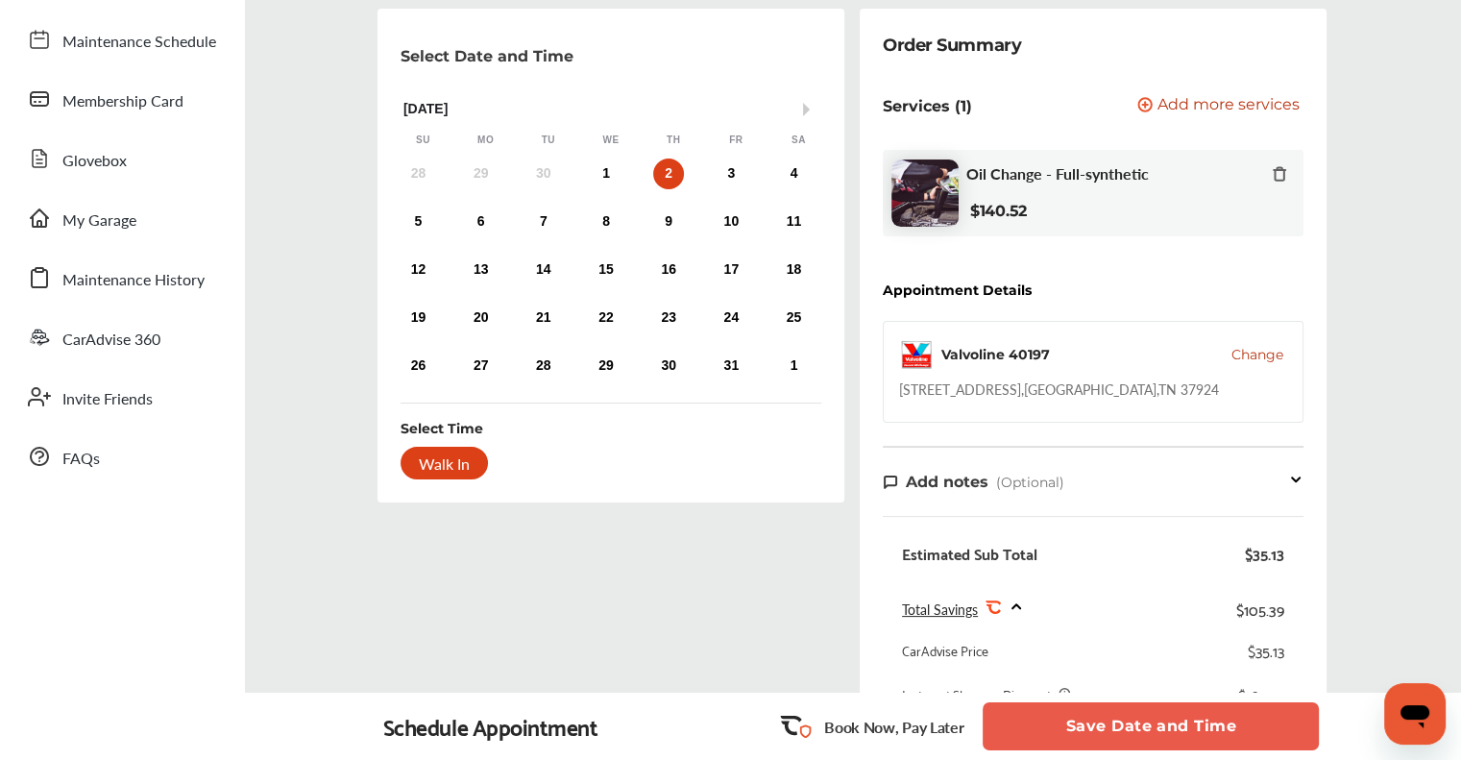
click at [1257, 356] on span "Change" at bounding box center [1257, 354] width 52 height 19
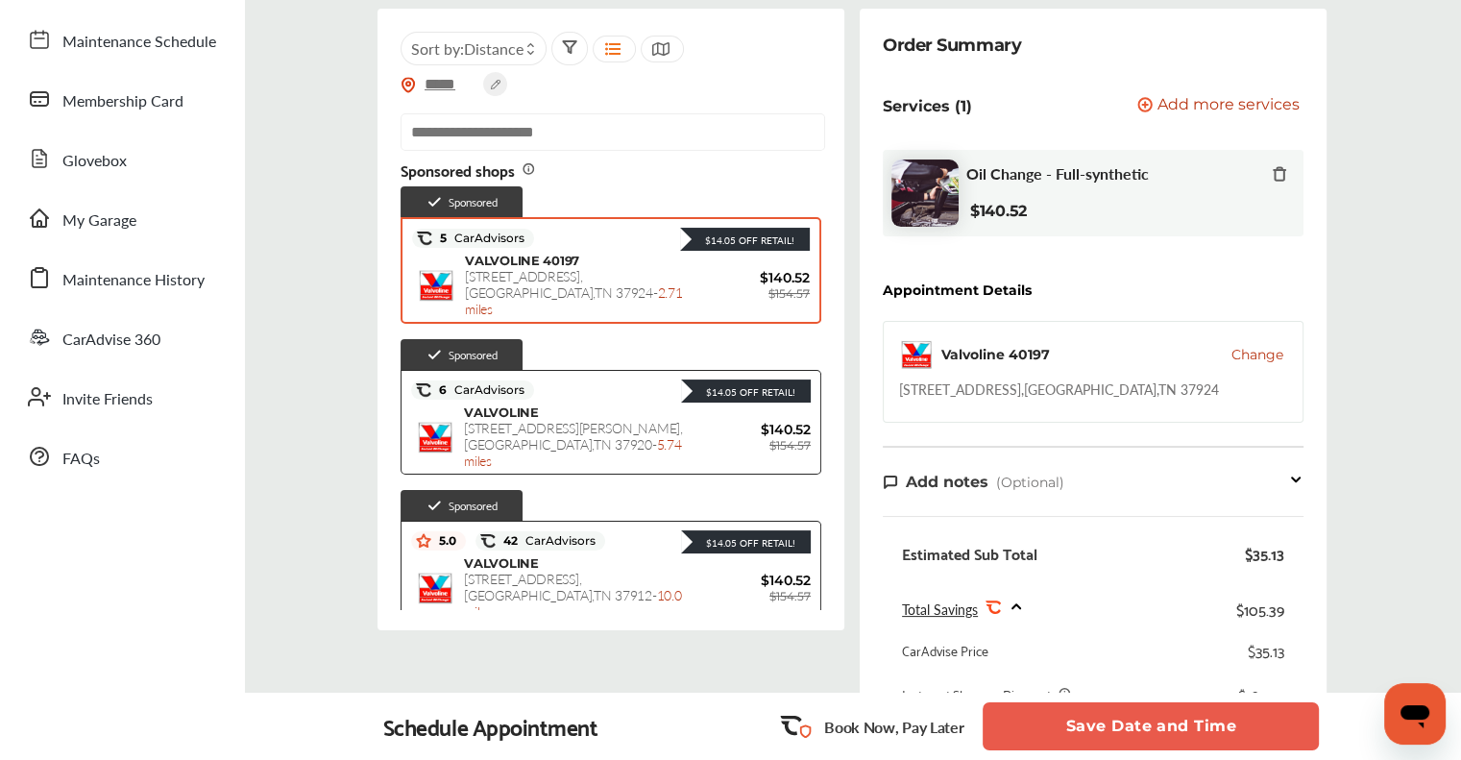
click at [633, 127] on input "text" at bounding box center [613, 131] width 425 height 37
paste input "**********"
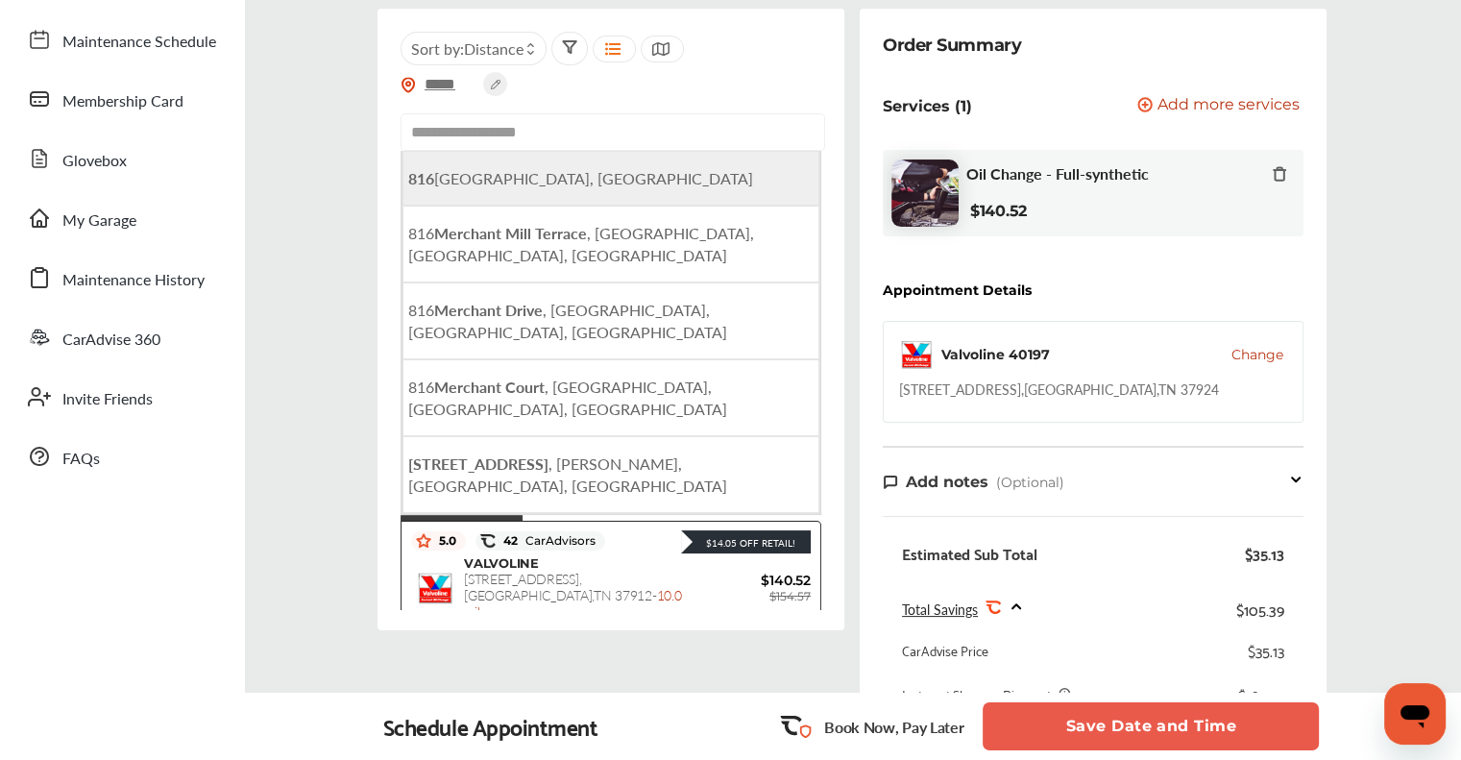
click at [611, 187] on span "816 Merchant Drive, Knoxville, TN, USA" at bounding box center [580, 178] width 345 height 22
type input "**********"
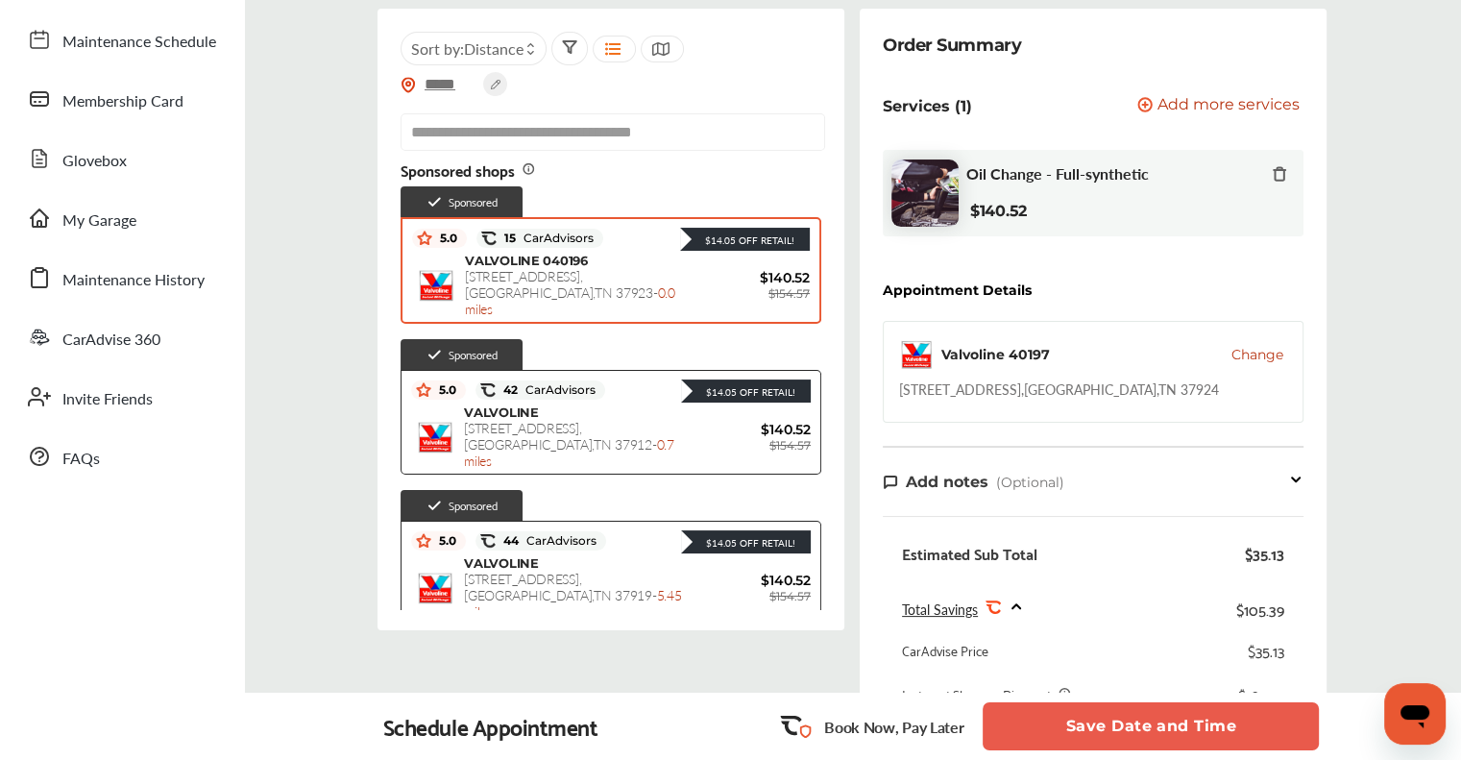
click at [608, 287] on div "VALVOLINE 040196 816 merchant drive , knoxville , TN 37923 - 0.0 miles" at bounding box center [580, 285] width 230 height 64
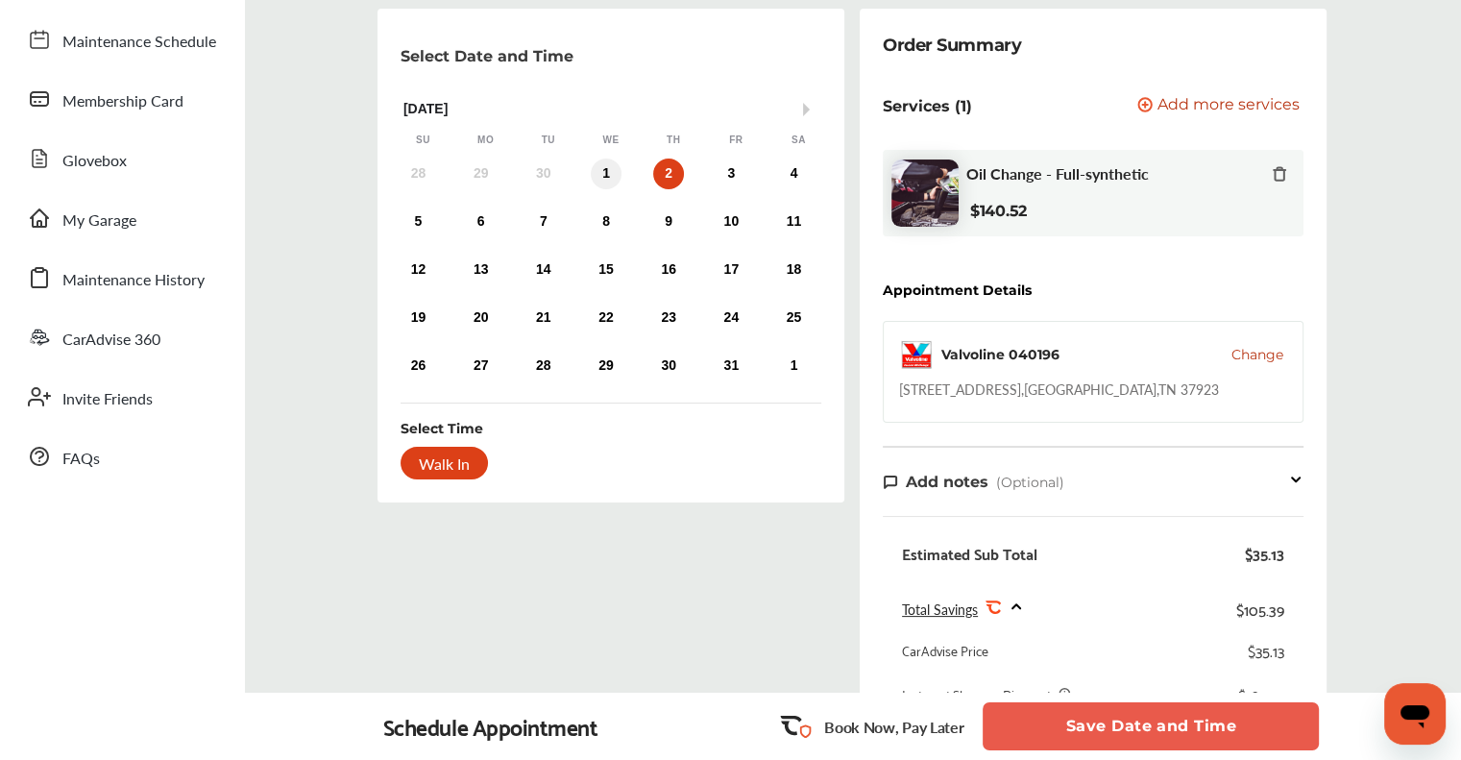
click at [608, 172] on div "1" at bounding box center [606, 173] width 31 height 31
click at [442, 460] on div "Walk In" at bounding box center [444, 463] width 87 height 33
click at [1158, 717] on button "Save Date and Time" at bounding box center [1151, 726] width 336 height 48
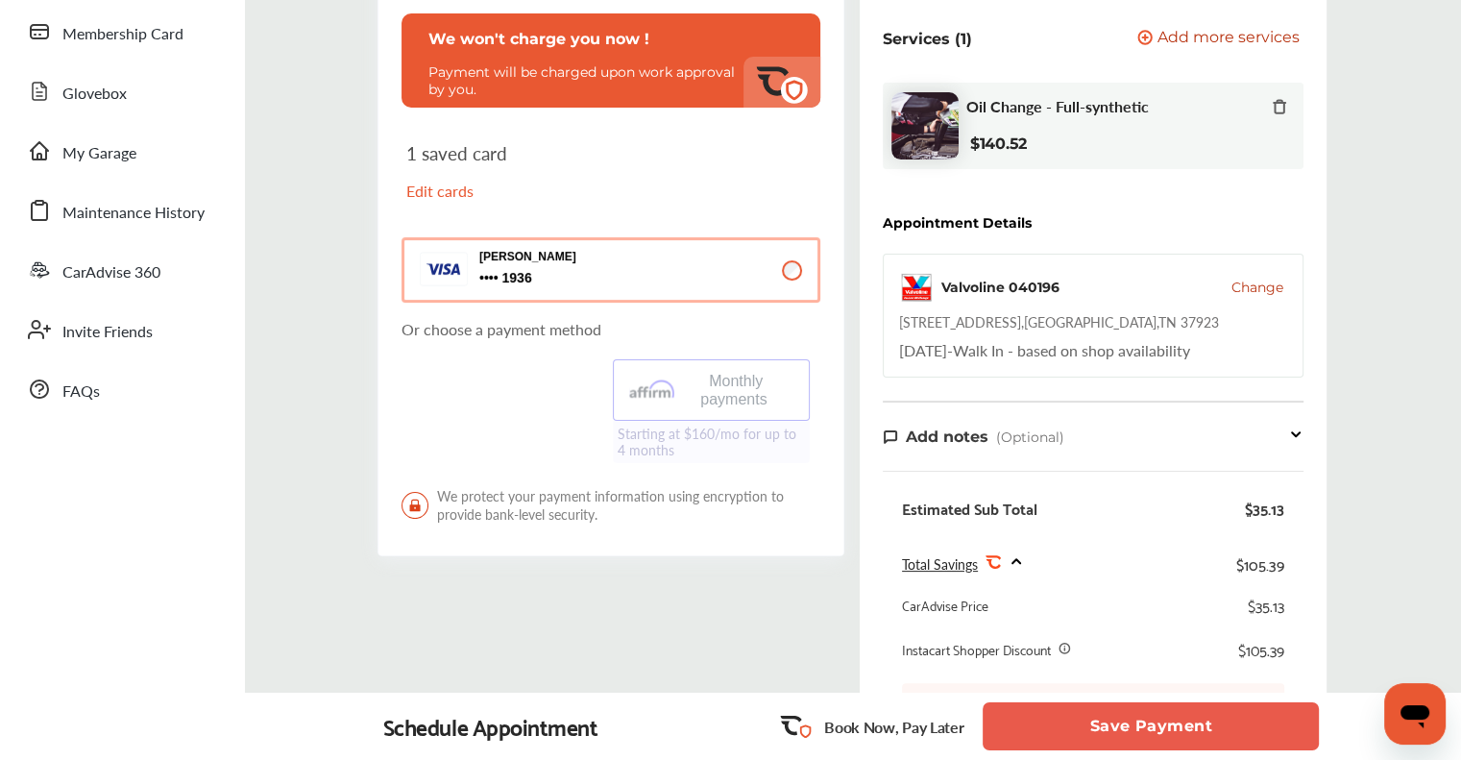
scroll to position [384, 0]
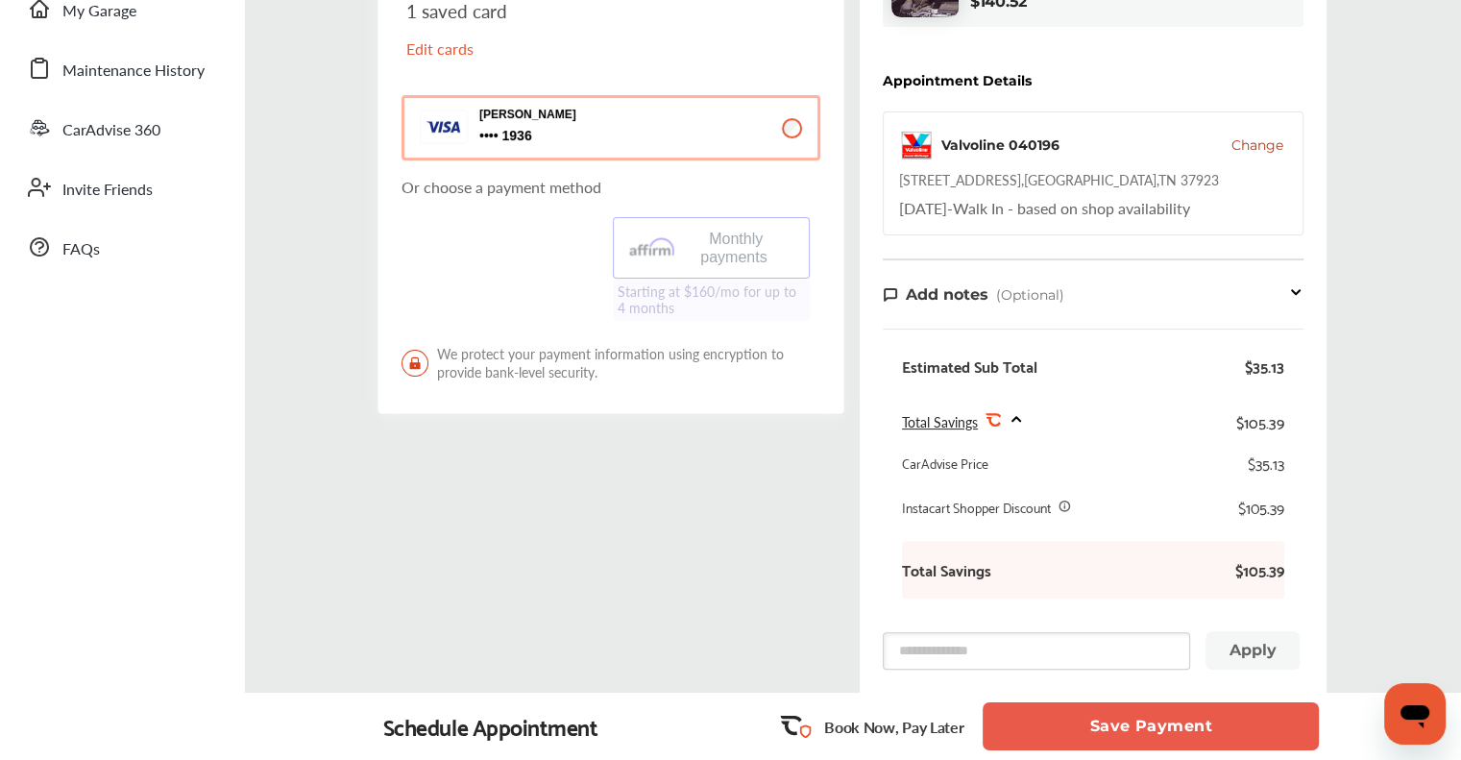
click at [1108, 728] on button "Save Payment" at bounding box center [1151, 726] width 336 height 48
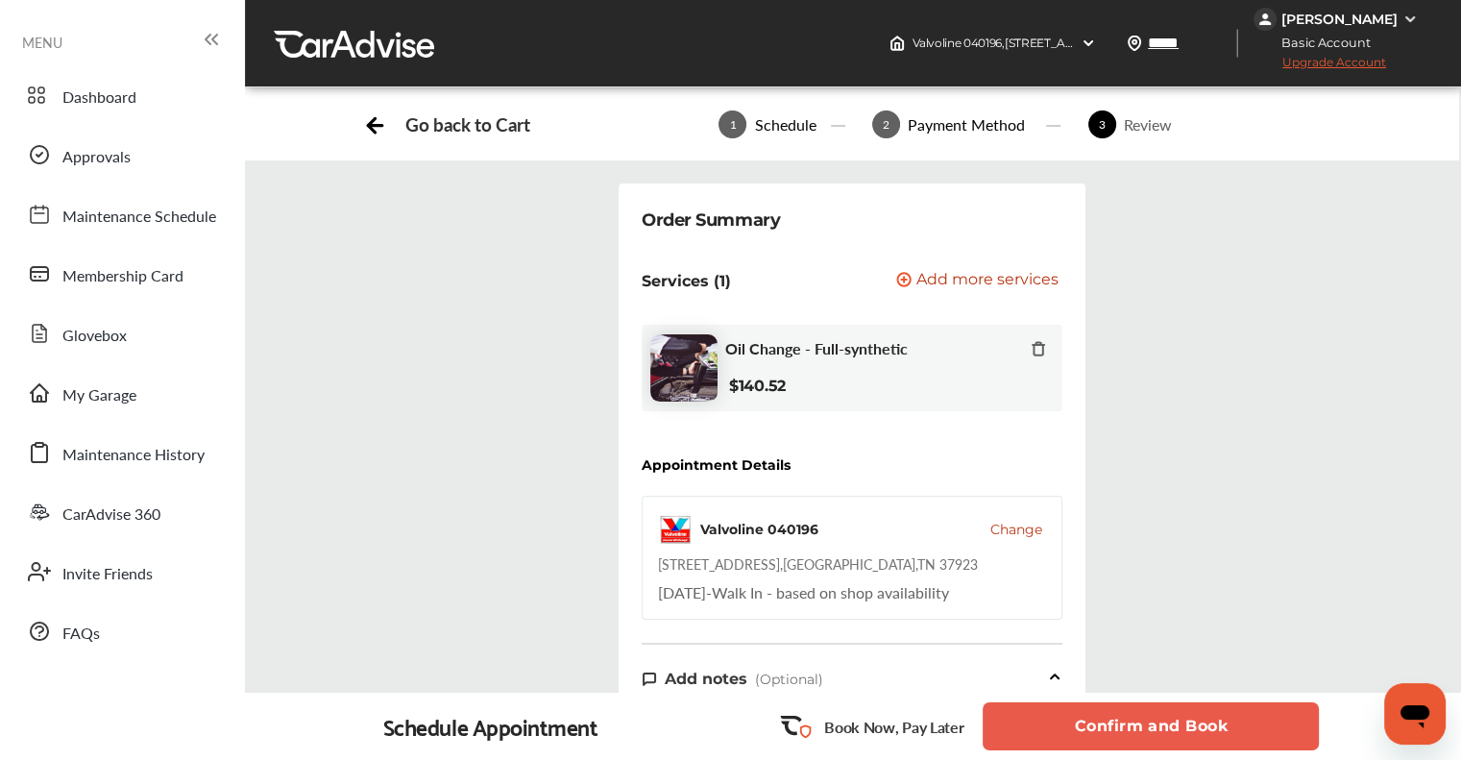
click at [1115, 718] on button "Confirm and Book" at bounding box center [1151, 726] width 336 height 48
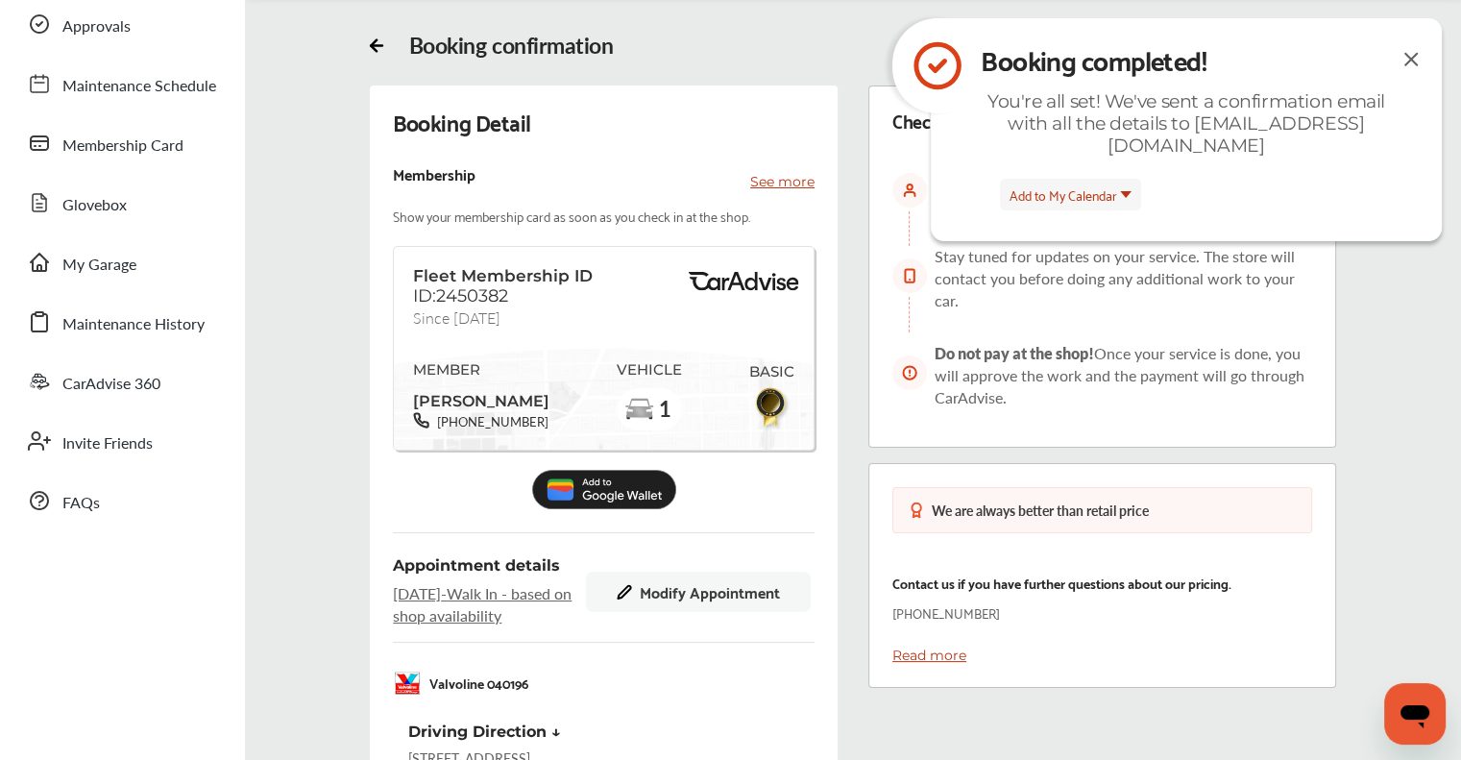
scroll to position [480, 0]
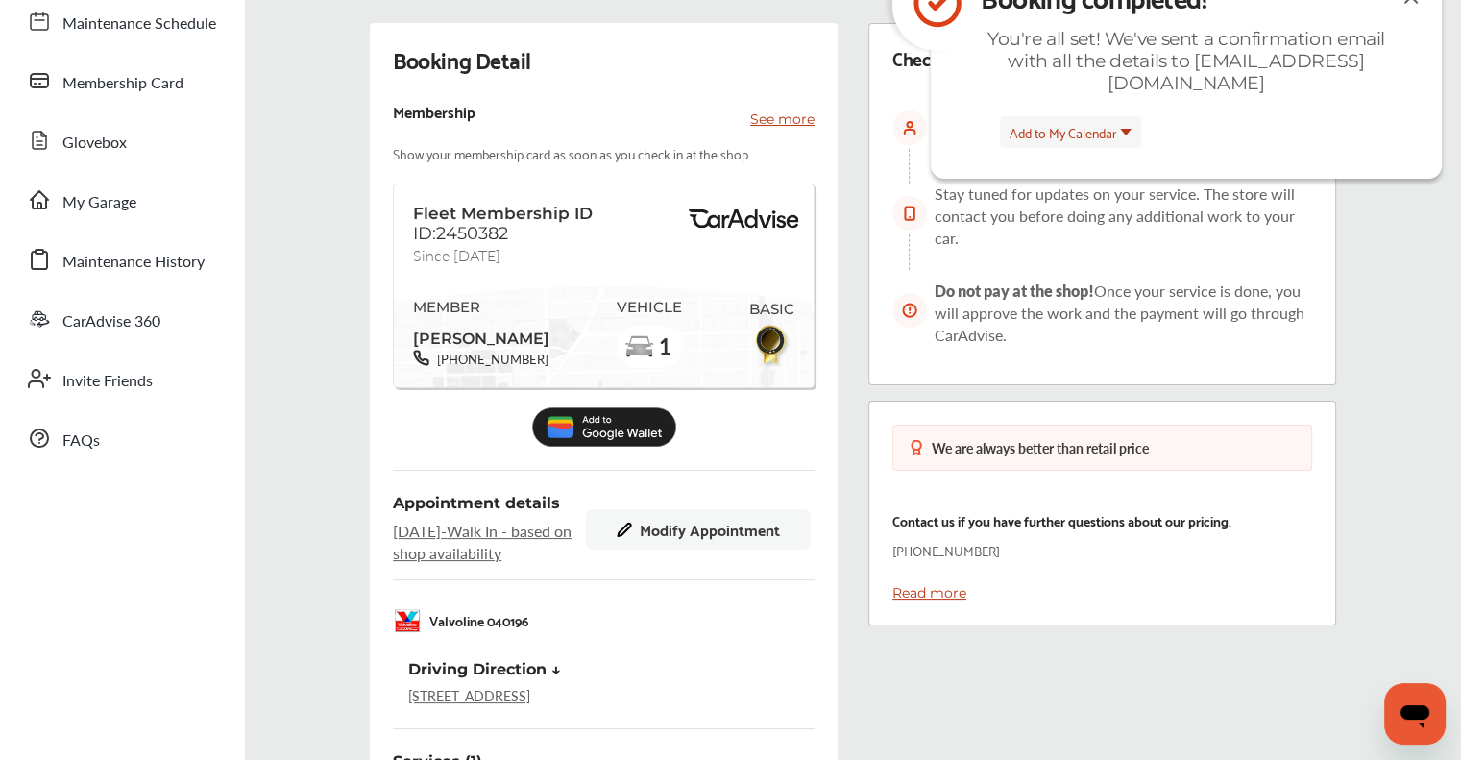
scroll to position [192, 0]
